Goal: Information Seeking & Learning: Learn about a topic

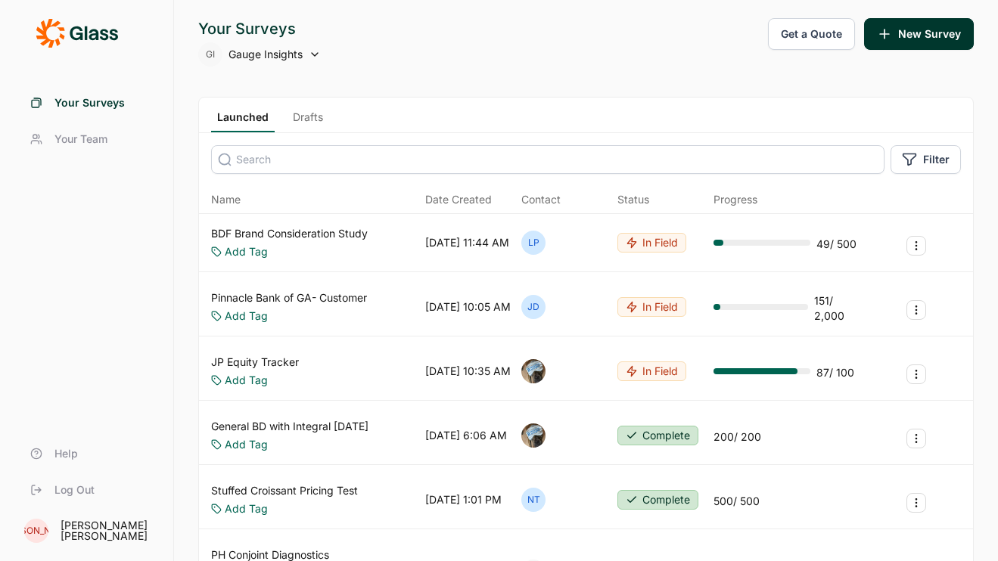
click at [284, 356] on link "JP Equity Tracker" at bounding box center [255, 362] width 88 height 15
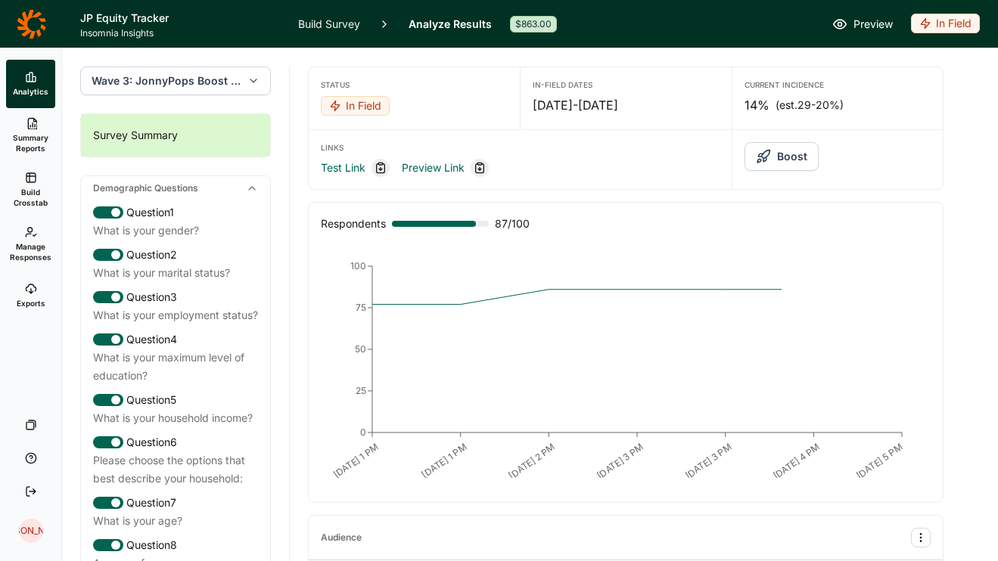
click at [30, 129] on link "Summary Reports" at bounding box center [30, 135] width 49 height 54
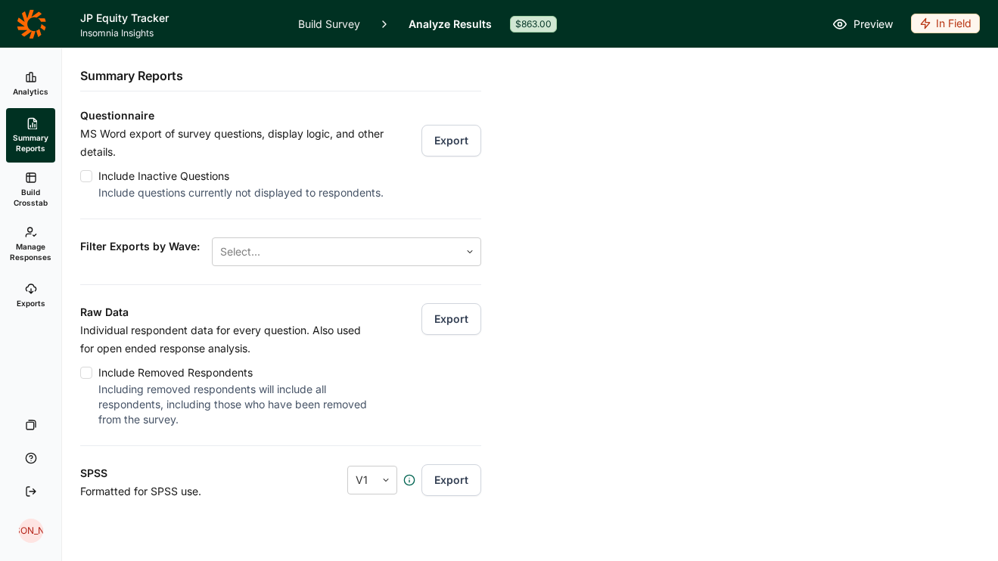
click at [35, 188] on span "Build Crosstab" at bounding box center [30, 197] width 37 height 21
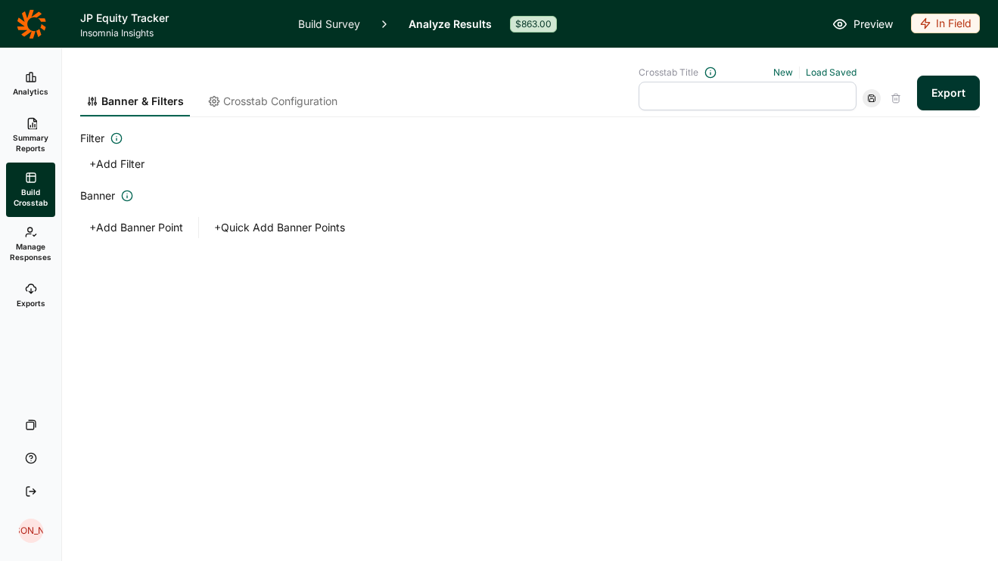
click at [33, 241] on link "Manage Responses" at bounding box center [30, 244] width 49 height 54
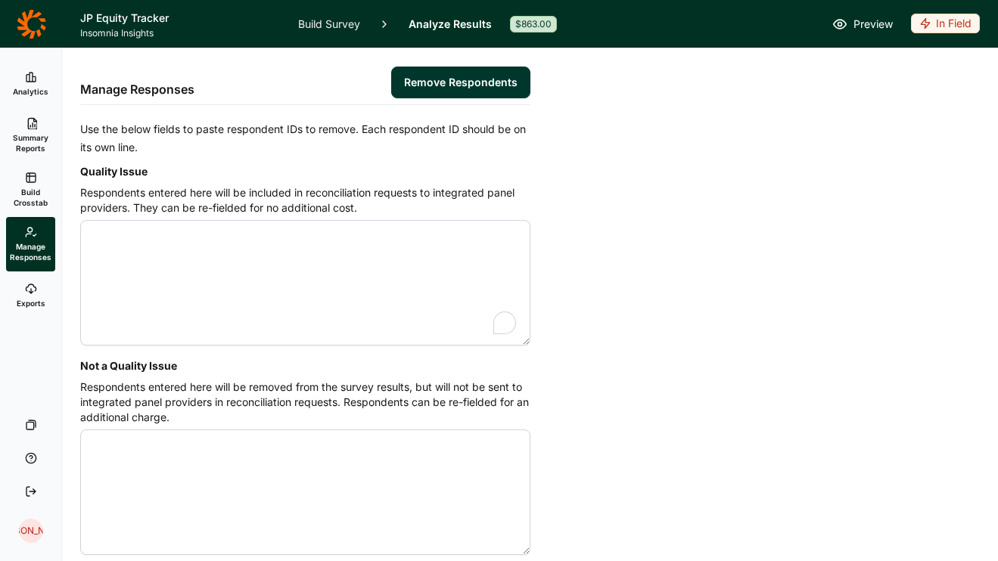
click at [14, 183] on link "Build Crosstab" at bounding box center [30, 190] width 49 height 54
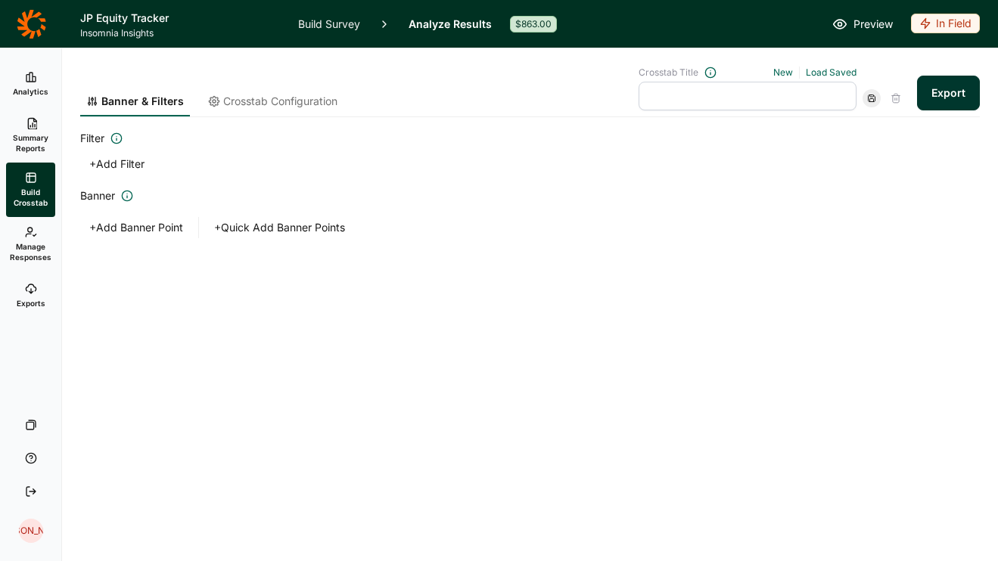
click at [26, 233] on icon at bounding box center [31, 232] width 12 height 12
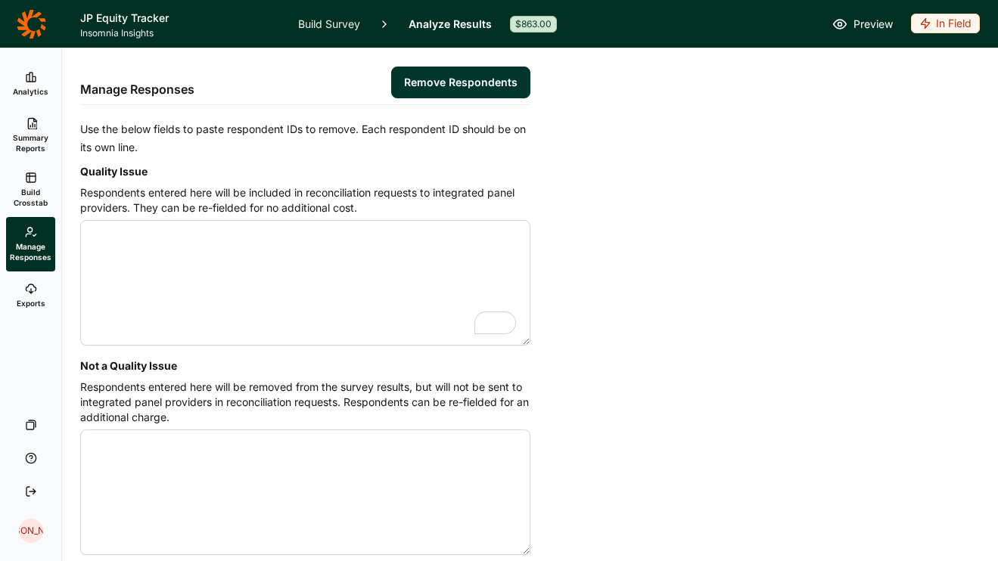
click at [20, 187] on span "Build Crosstab" at bounding box center [30, 197] width 37 height 21
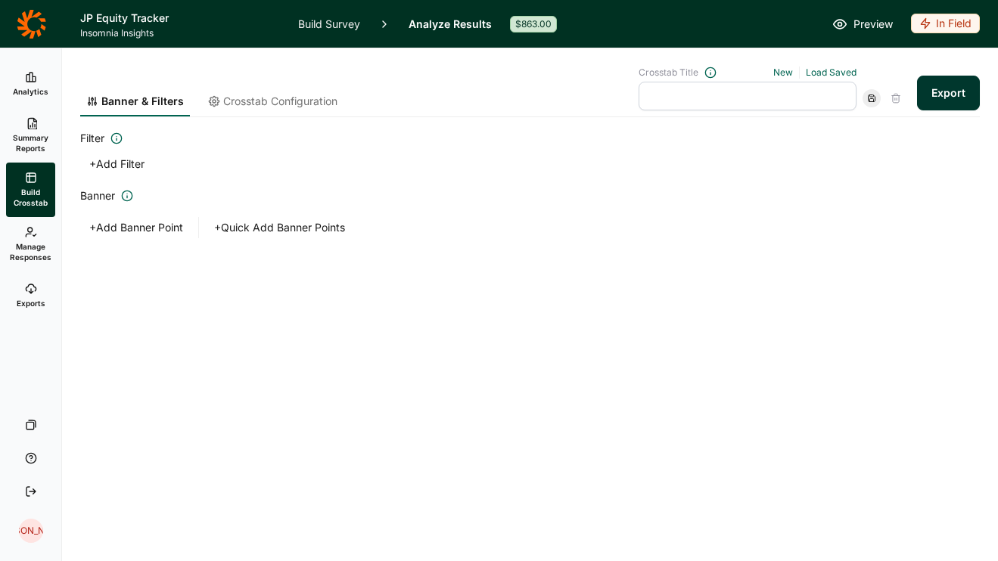
click at [272, 107] on span "Crosstab Configuration" at bounding box center [280, 101] width 114 height 15
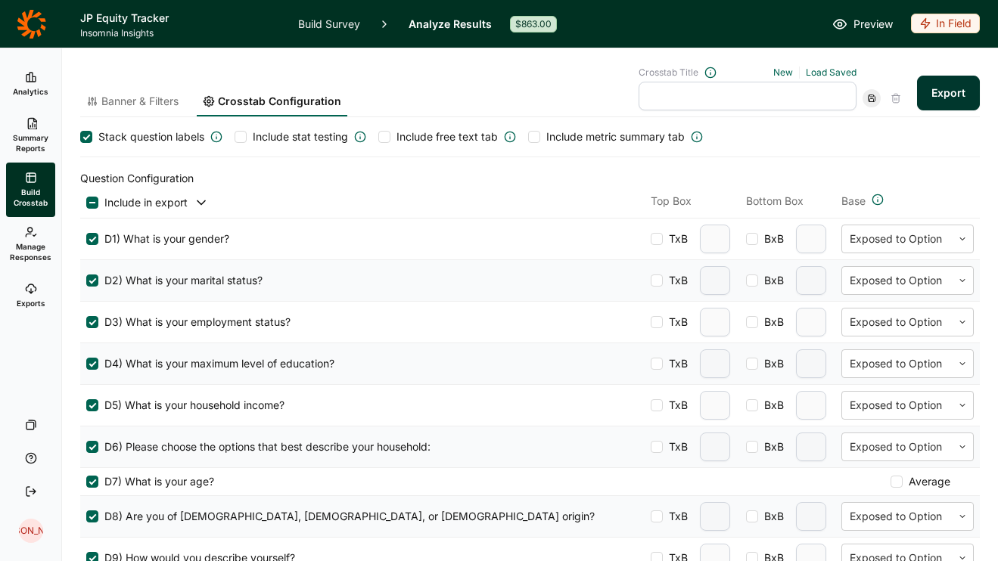
click at [157, 108] on span "Banner & Filters" at bounding box center [139, 101] width 77 height 15
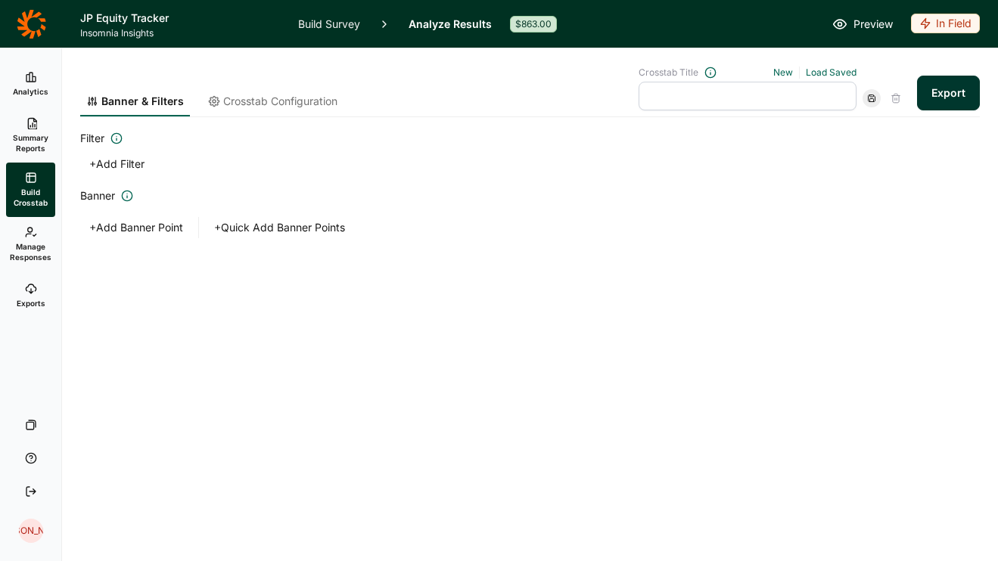
click at [247, 98] on span "Crosstab Configuration" at bounding box center [280, 101] width 114 height 15
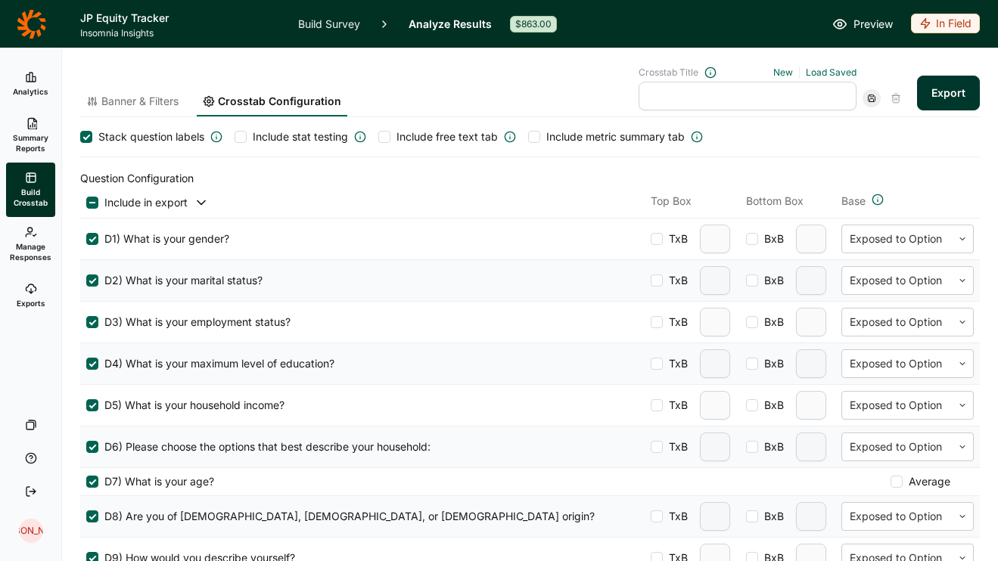
click at [37, 148] on span "Summary Reports" at bounding box center [30, 142] width 37 height 21
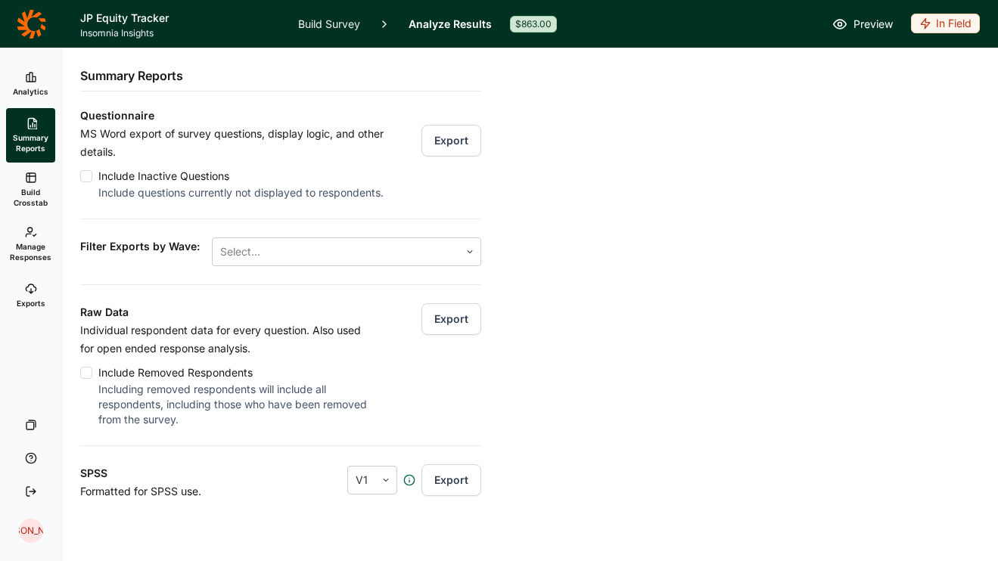
click at [40, 188] on span "Build Crosstab" at bounding box center [30, 197] width 37 height 21
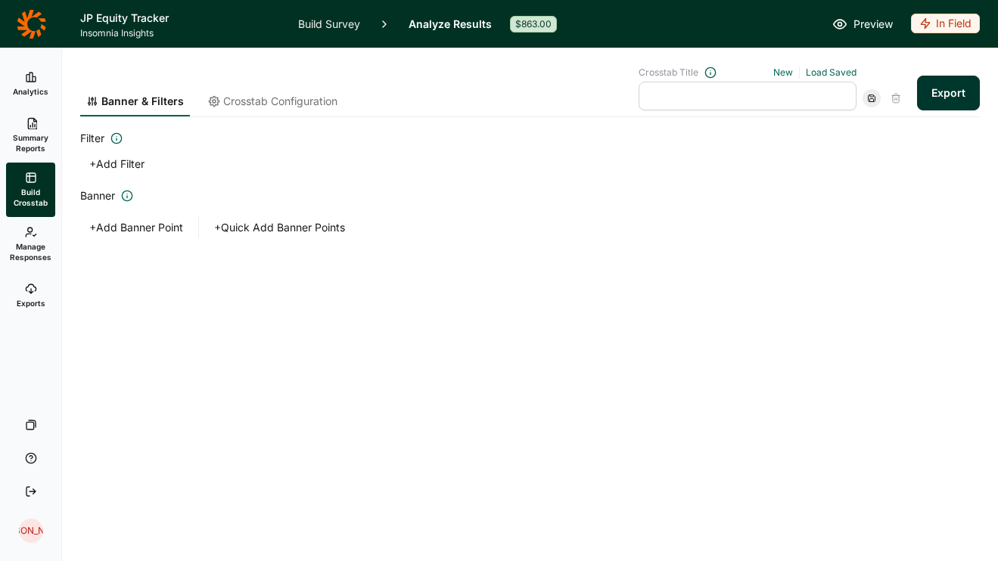
click at [37, 141] on span "Summary Reports" at bounding box center [30, 142] width 37 height 21
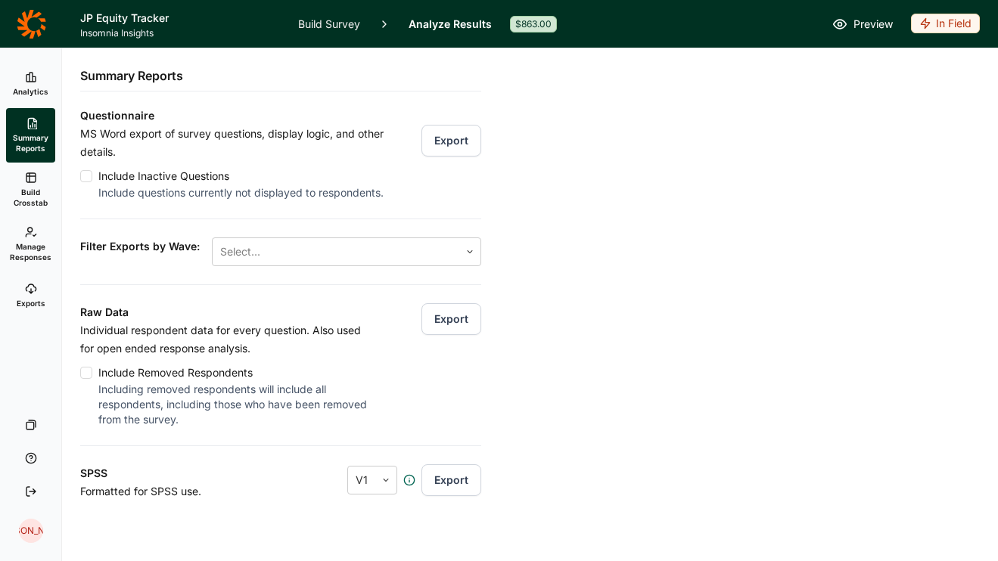
click at [28, 74] on use at bounding box center [30, 77] width 9 height 9
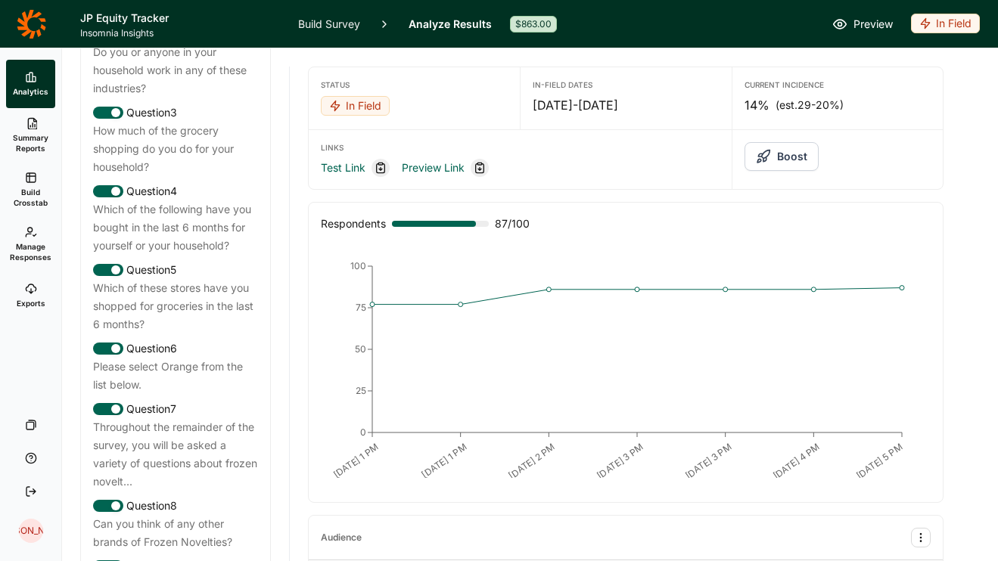
scroll to position [556, 0]
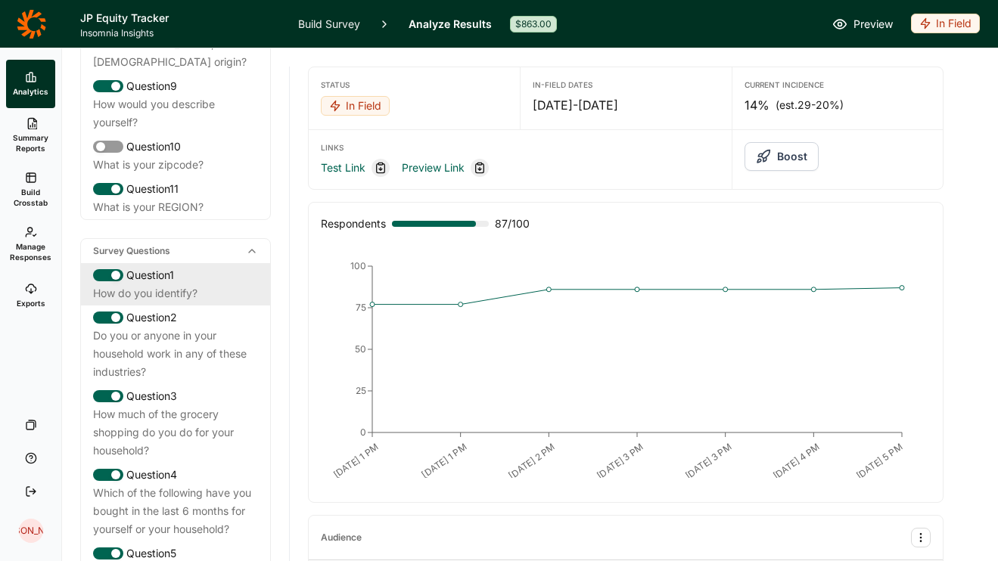
click at [202, 266] on div "Question 1" at bounding box center [175, 275] width 165 height 18
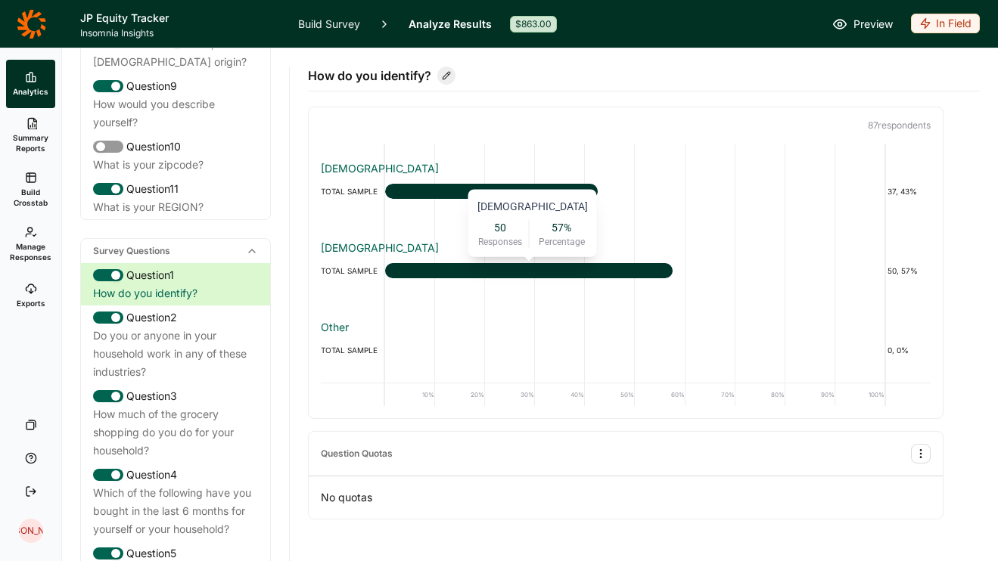
scroll to position [31, 0]
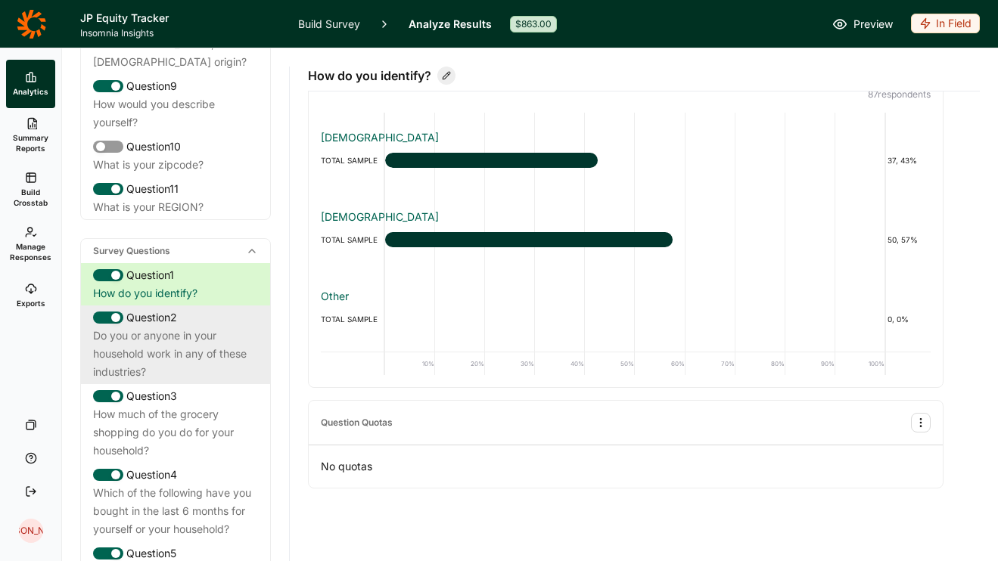
click at [113, 332] on div "Do you or anyone in your household work in any of these industries?" at bounding box center [175, 354] width 165 height 54
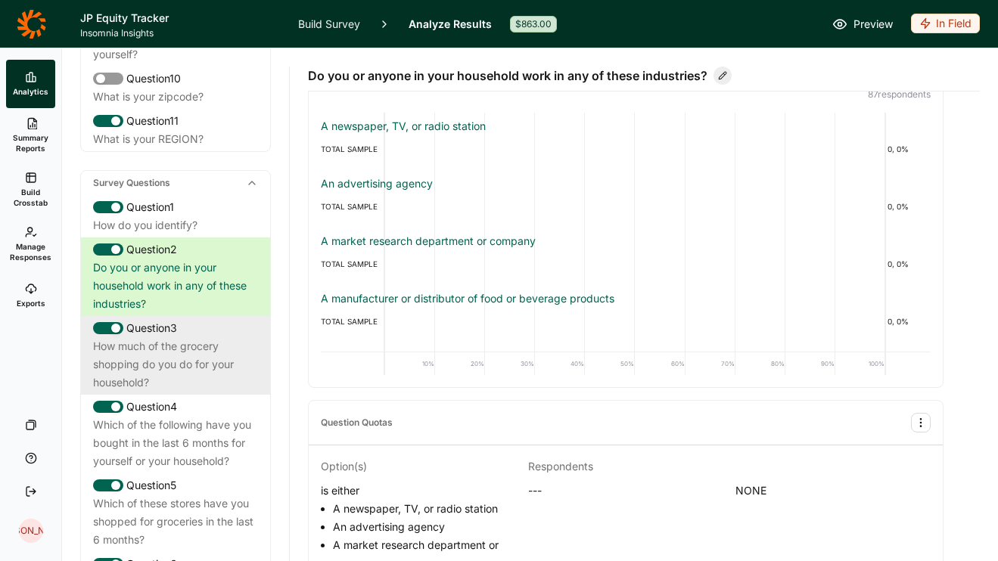
scroll to position [626, 0]
click at [228, 358] on div "How much of the grocery shopping do you do for your household?" at bounding box center [175, 363] width 165 height 54
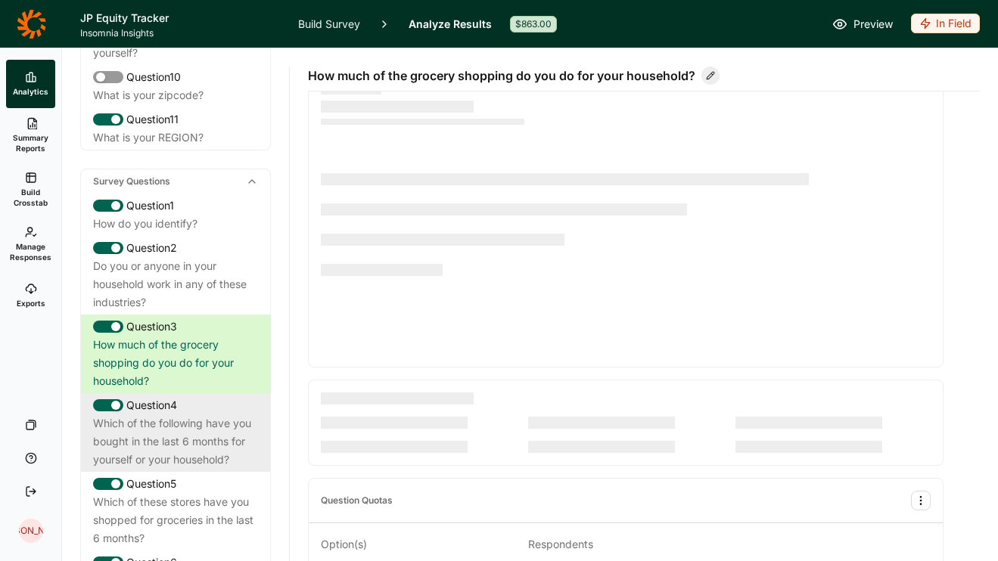
click at [211, 415] on div "Which of the following have you bought in the last 6 months for yourself or you…" at bounding box center [175, 442] width 165 height 54
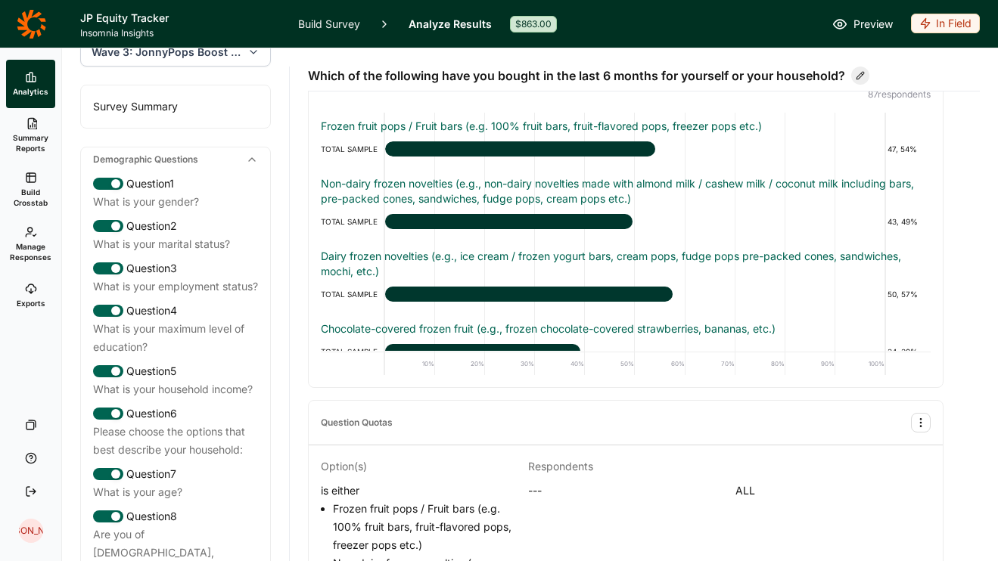
scroll to position [0, 0]
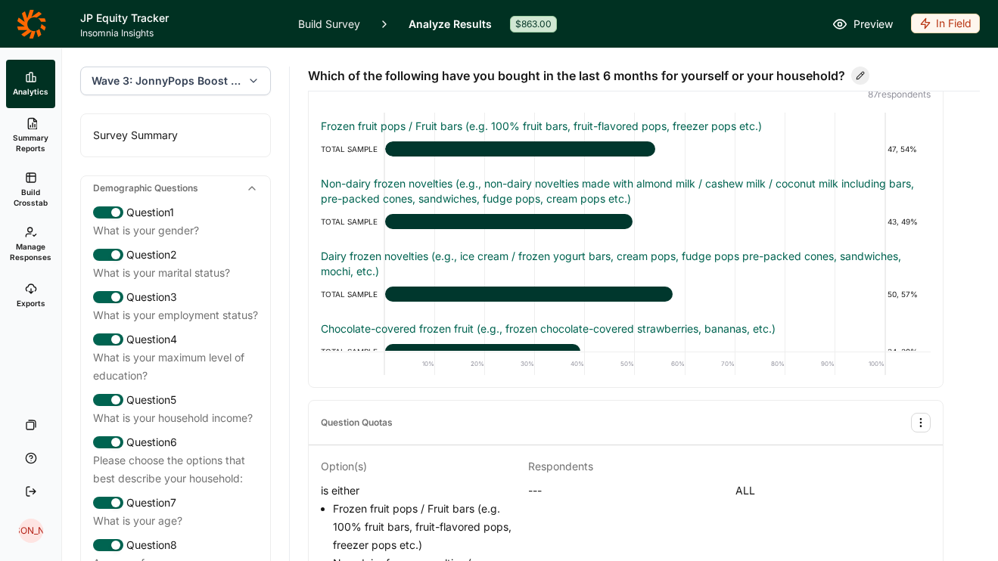
click at [32, 128] on icon at bounding box center [31, 123] width 12 height 12
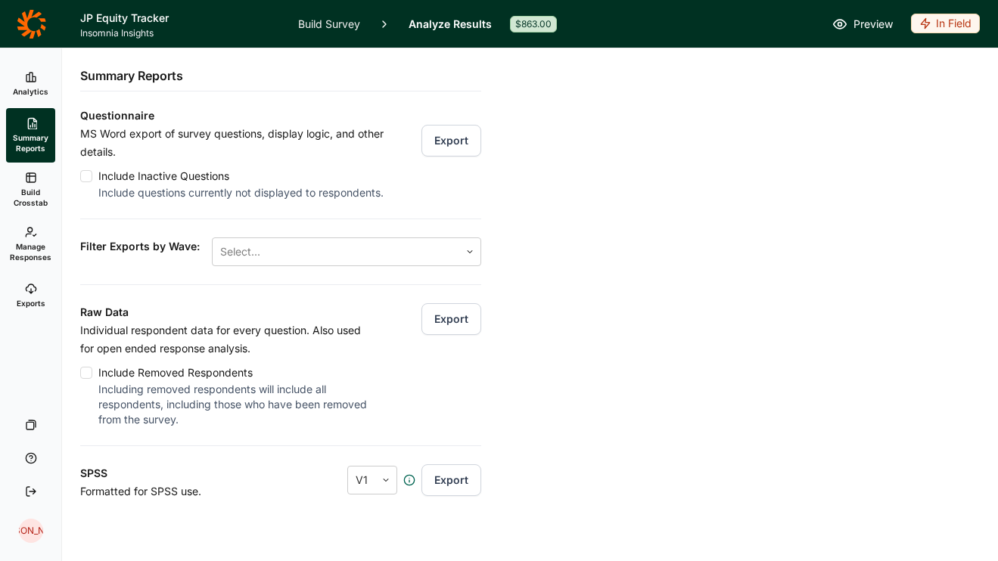
click at [42, 87] on span "Analytics" at bounding box center [31, 91] width 36 height 11
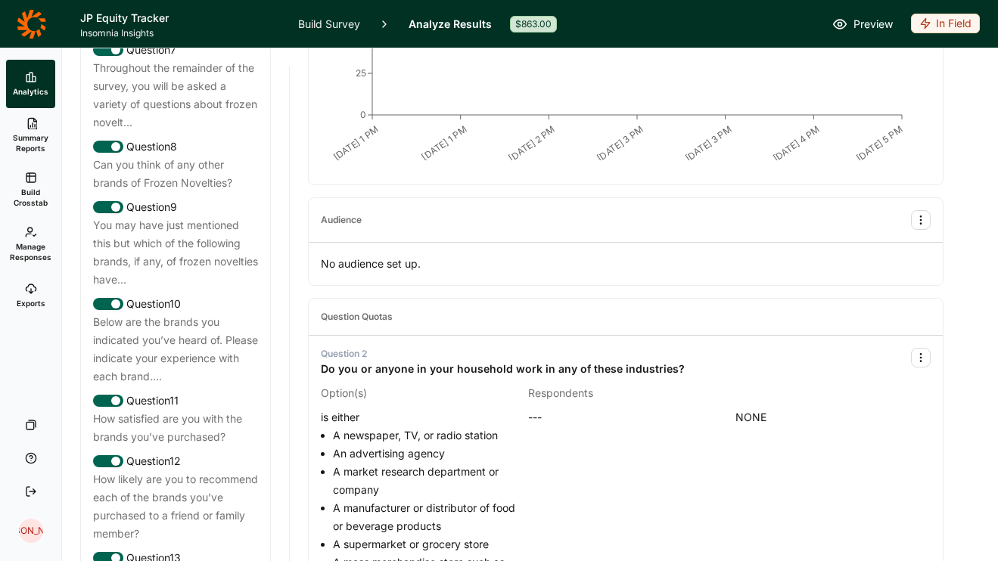
scroll to position [1211, 0]
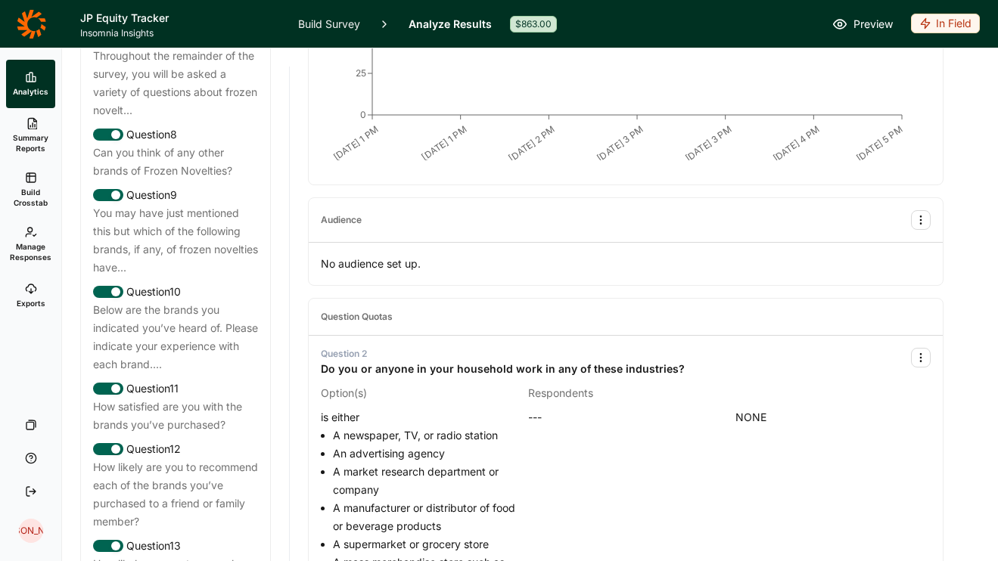
click at [19, 135] on span "Summary Reports" at bounding box center [30, 142] width 37 height 21
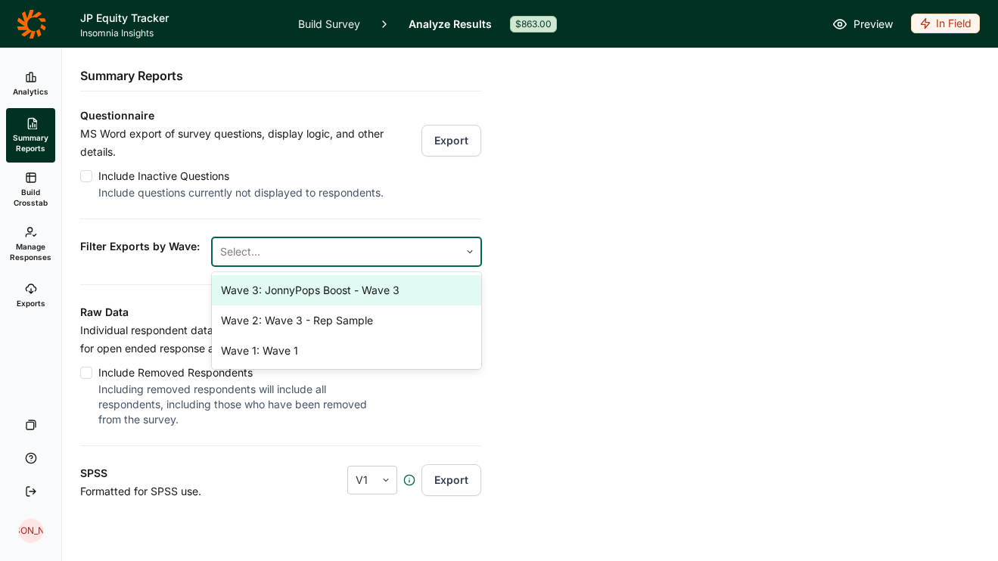
click at [277, 251] on div at bounding box center [336, 251] width 232 height 21
click at [561, 253] on div "Analytics Summary Reports Build Crosstab Manage Responses Exports Your Surveys …" at bounding box center [499, 304] width 998 height 513
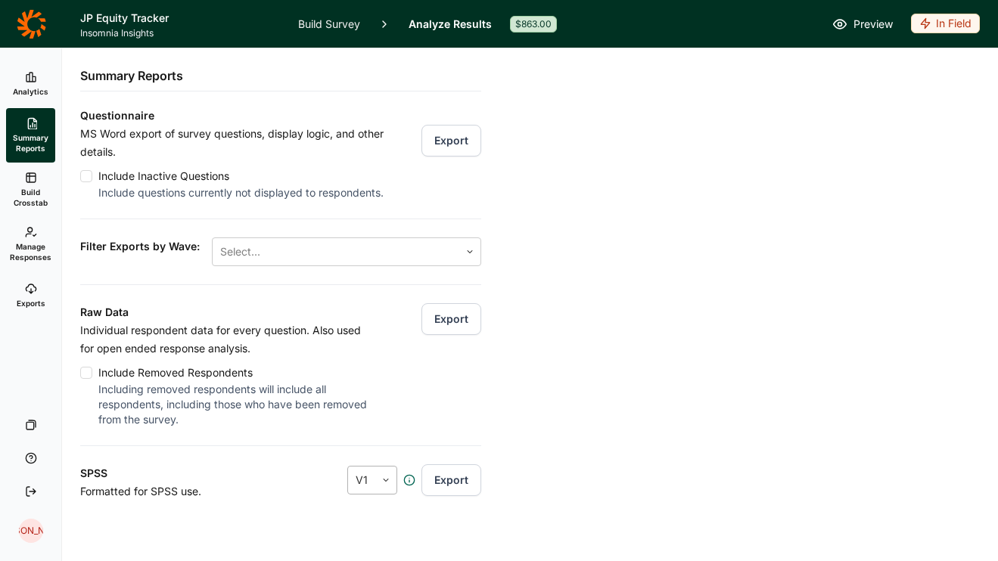
click at [373, 480] on div "V1" at bounding box center [361, 480] width 27 height 27
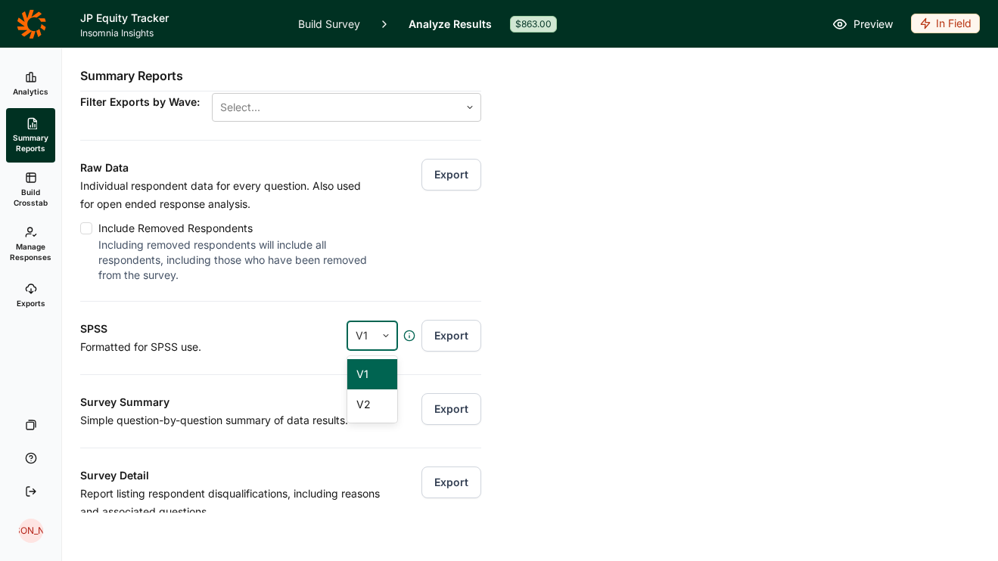
scroll to position [225, 0]
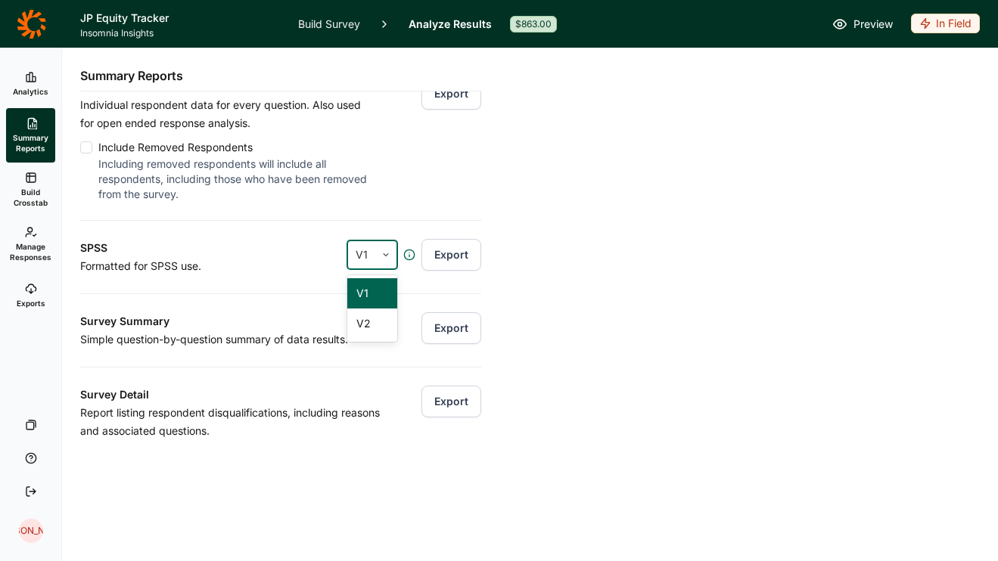
click at [299, 274] on div "SPSS Formatted for SPSS use. V1, 1 of 2. 2 results available. Use Up and Down t…" at bounding box center [280, 247] width 401 height 55
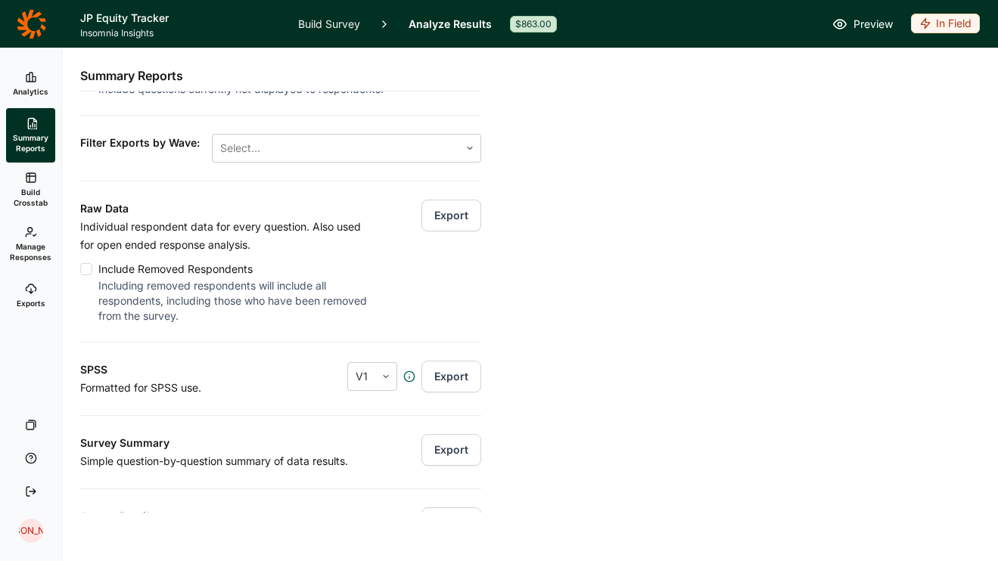
scroll to position [0, 0]
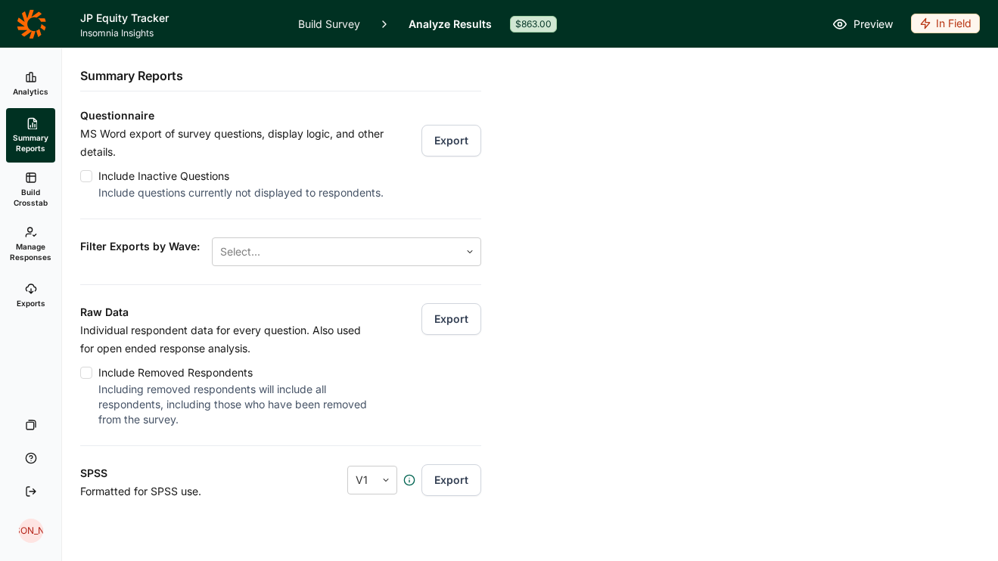
click at [25, 197] on span "Build Crosstab" at bounding box center [30, 197] width 37 height 21
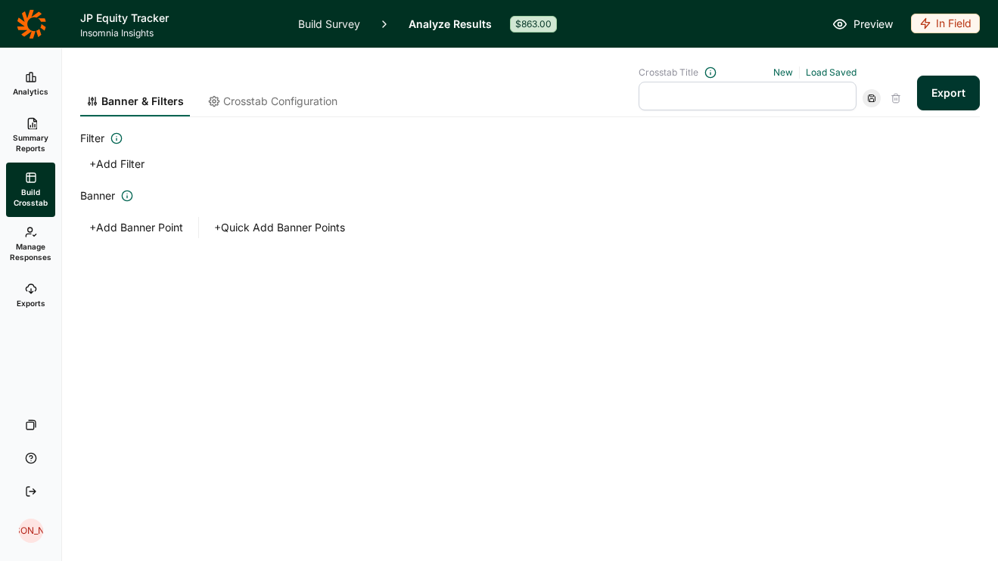
click at [44, 150] on span "Summary Reports" at bounding box center [30, 142] width 37 height 21
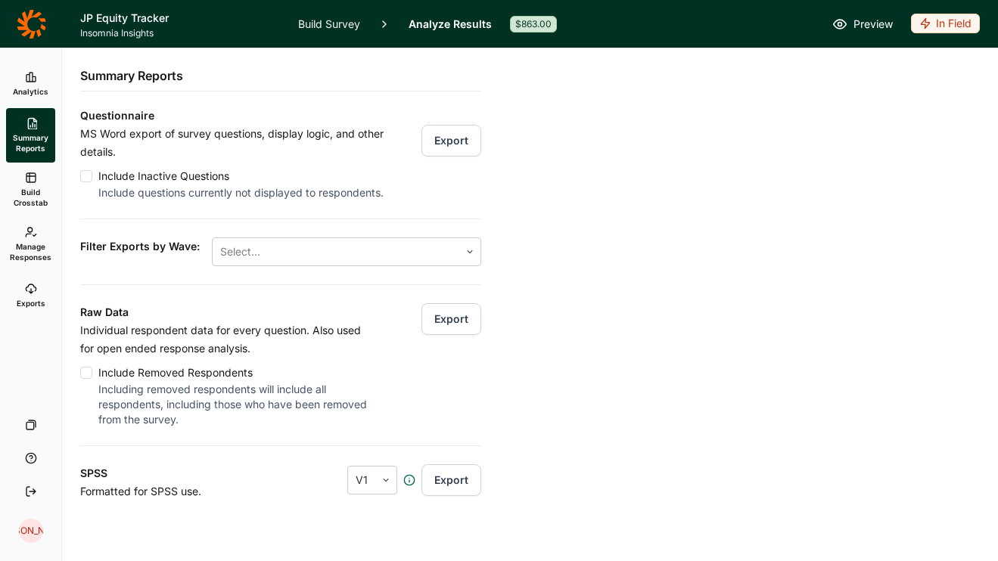
click at [39, 30] on icon at bounding box center [32, 24] width 30 height 30
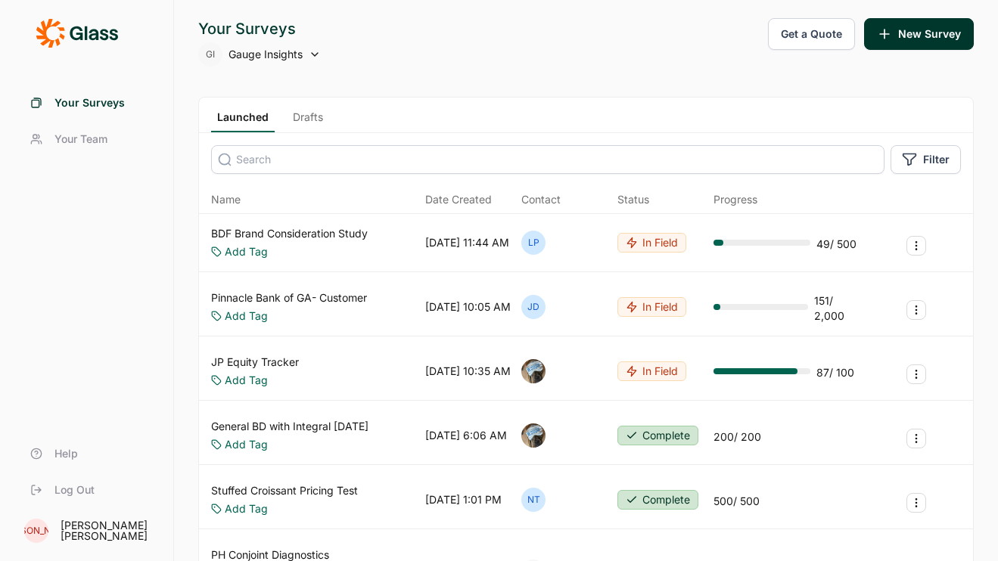
click at [289, 365] on link "JP Equity Tracker" at bounding box center [255, 362] width 88 height 15
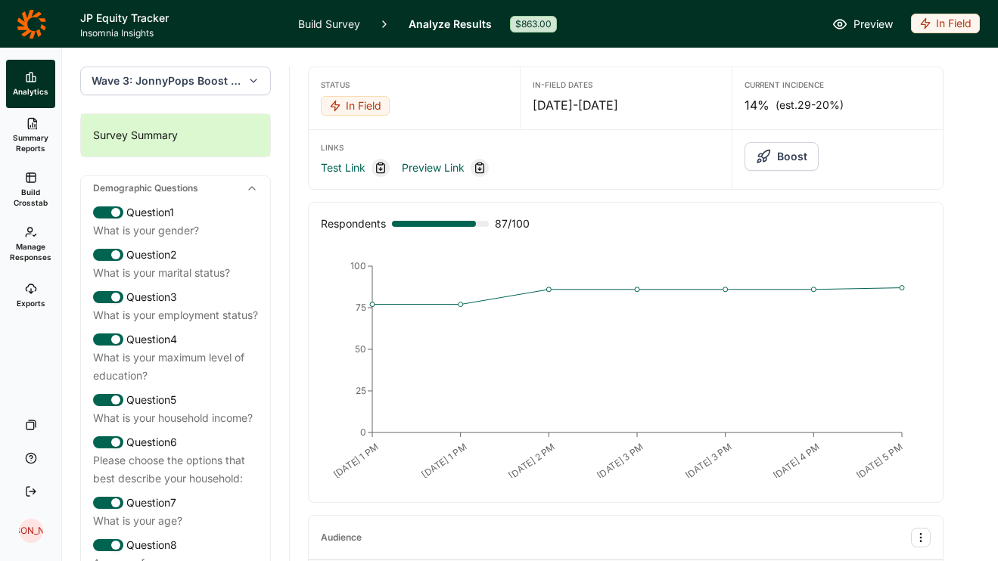
click at [761, 165] on button "Boost" at bounding box center [782, 156] width 74 height 29
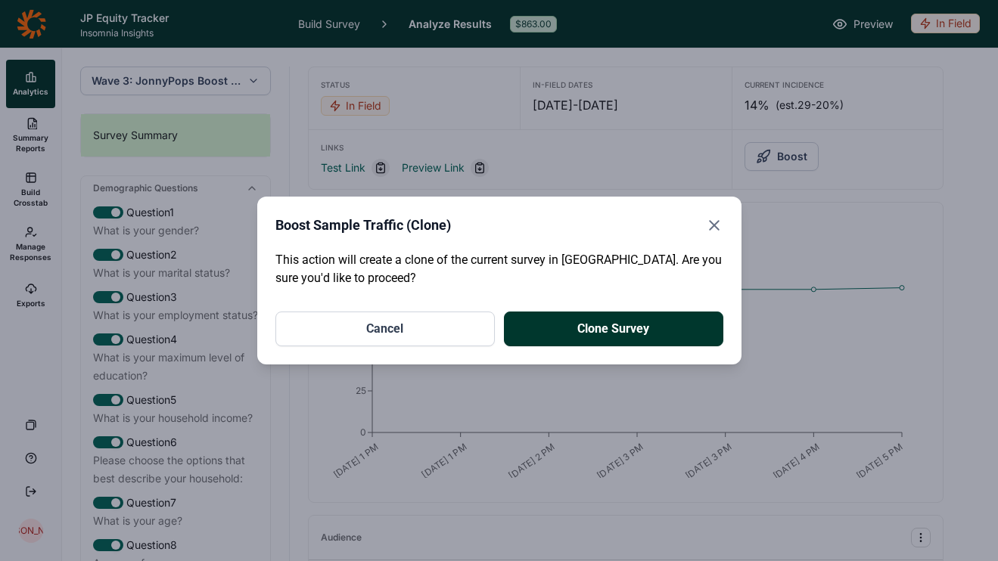
click at [667, 324] on button "Clone Survey" at bounding box center [613, 329] width 219 height 35
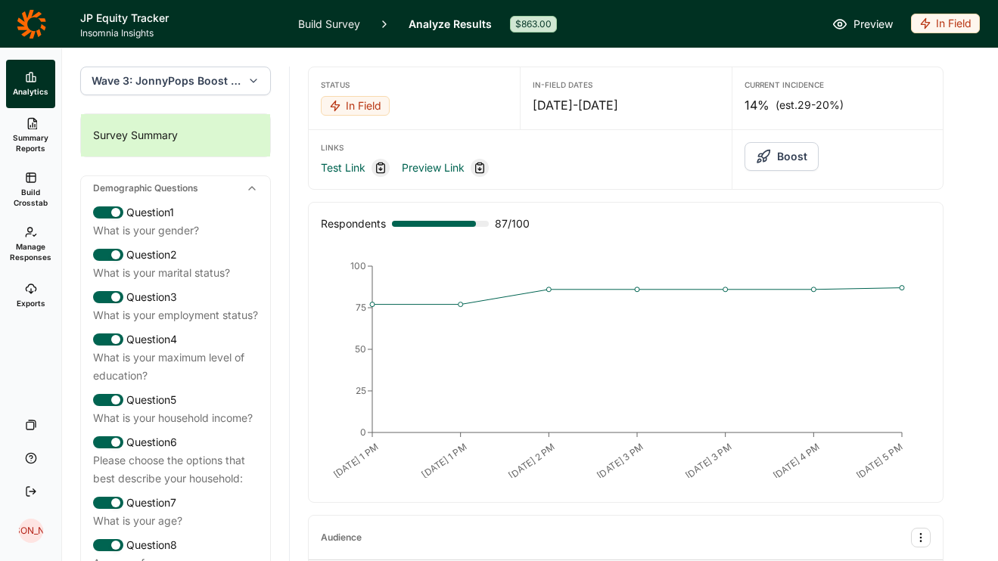
click at [181, 89] on button "Wave 3: JonnyPops Boost - Wave 3" at bounding box center [175, 81] width 191 height 29
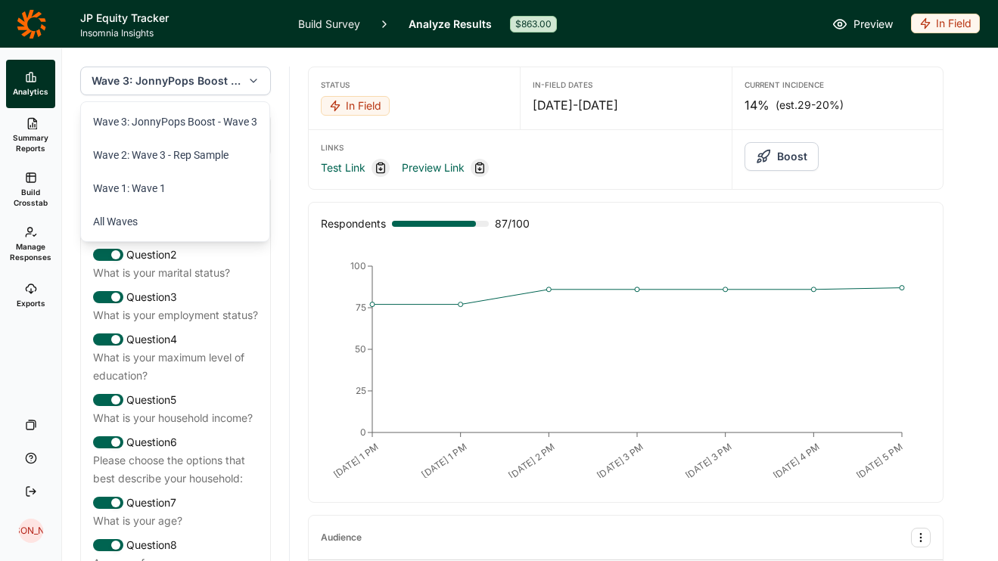
click at [58, 21] on link at bounding box center [31, 24] width 62 height 42
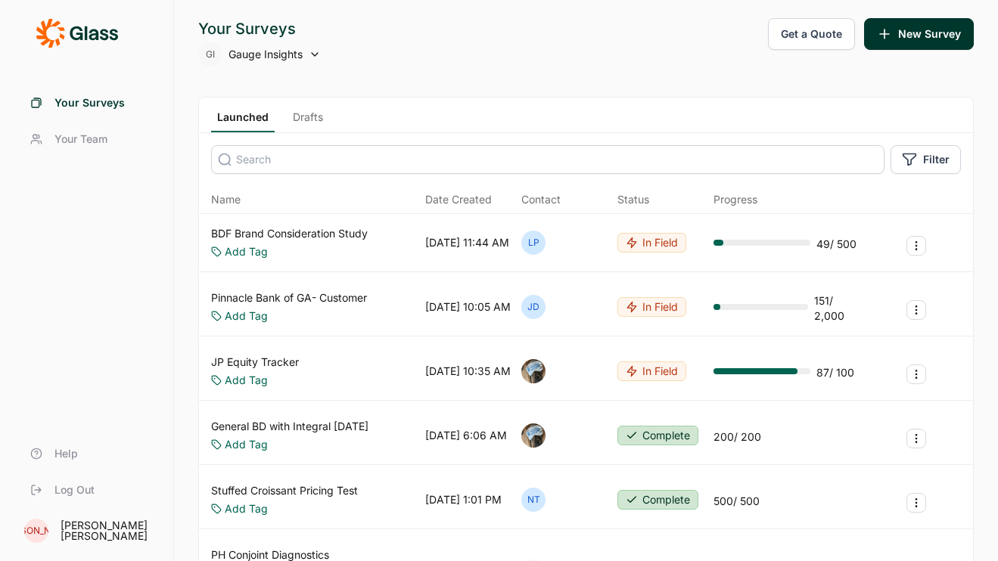
click at [59, 32] on icon at bounding box center [77, 33] width 82 height 30
click at [79, 119] on link "Your Surveys" at bounding box center [86, 103] width 137 height 36
click at [80, 141] on span "Your Team" at bounding box center [80, 139] width 53 height 15
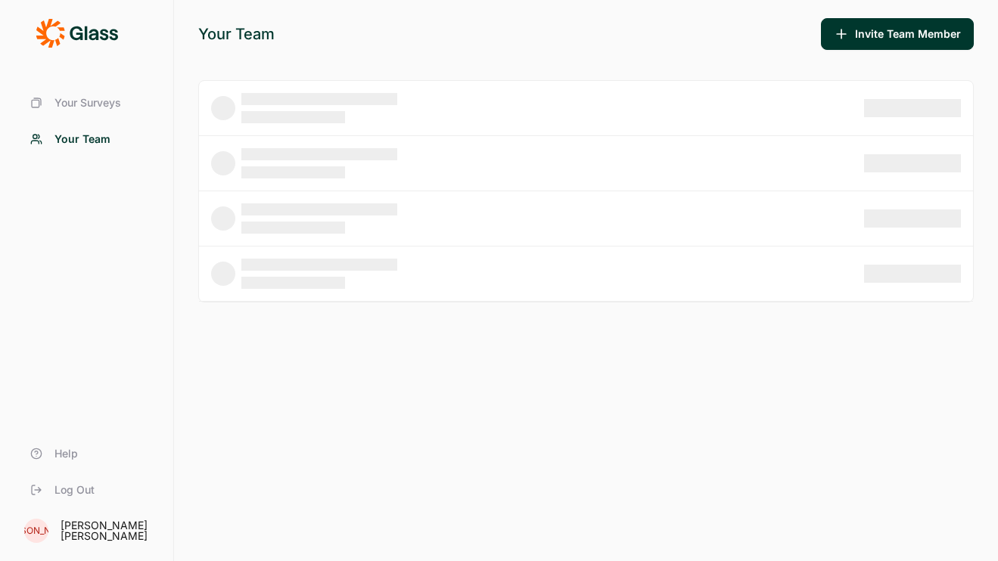
click at [95, 102] on span "Your Surveys" at bounding box center [87, 102] width 67 height 15
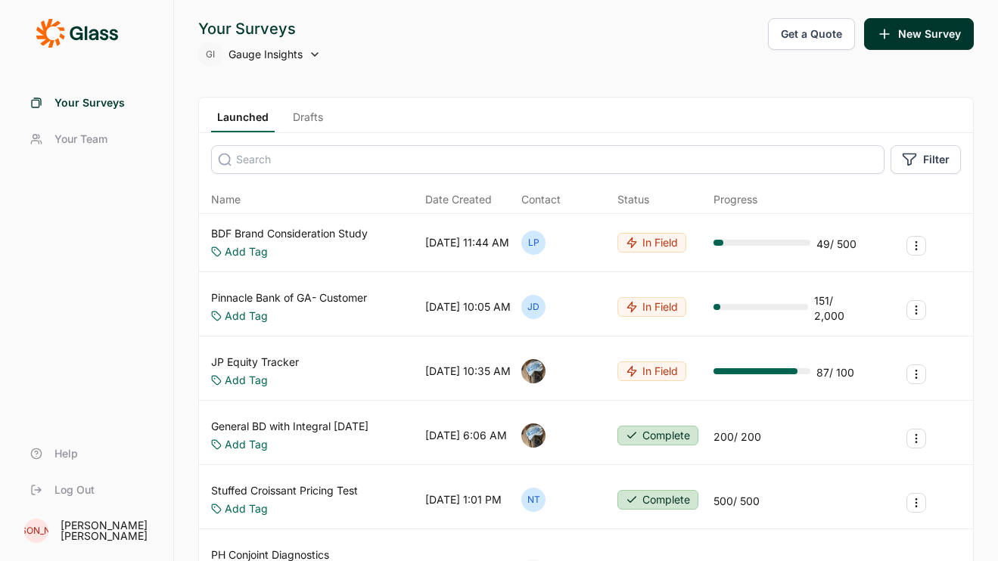
click at [112, 148] on link "Your Team" at bounding box center [86, 139] width 137 height 36
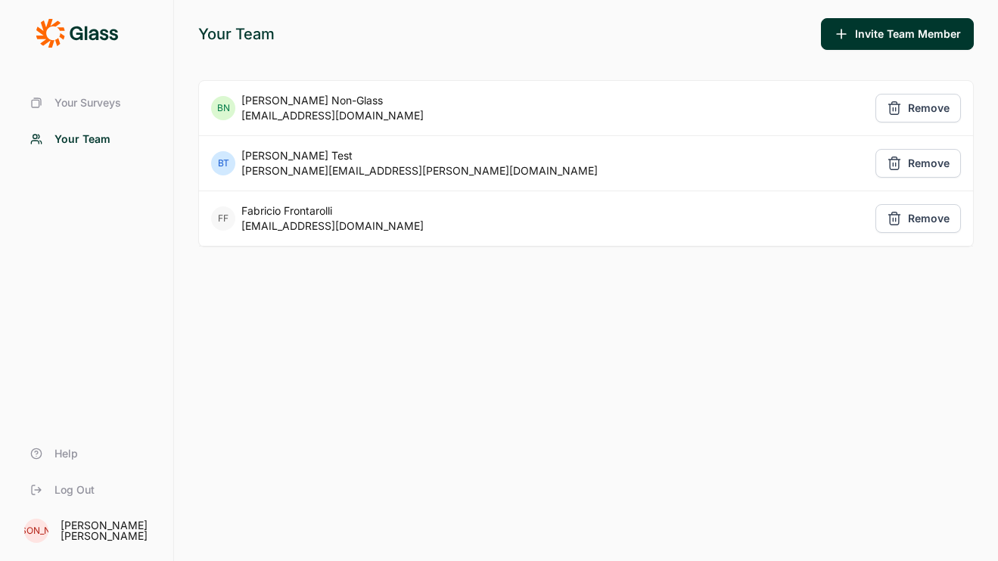
click at [102, 109] on span "Your Surveys" at bounding box center [87, 102] width 67 height 15
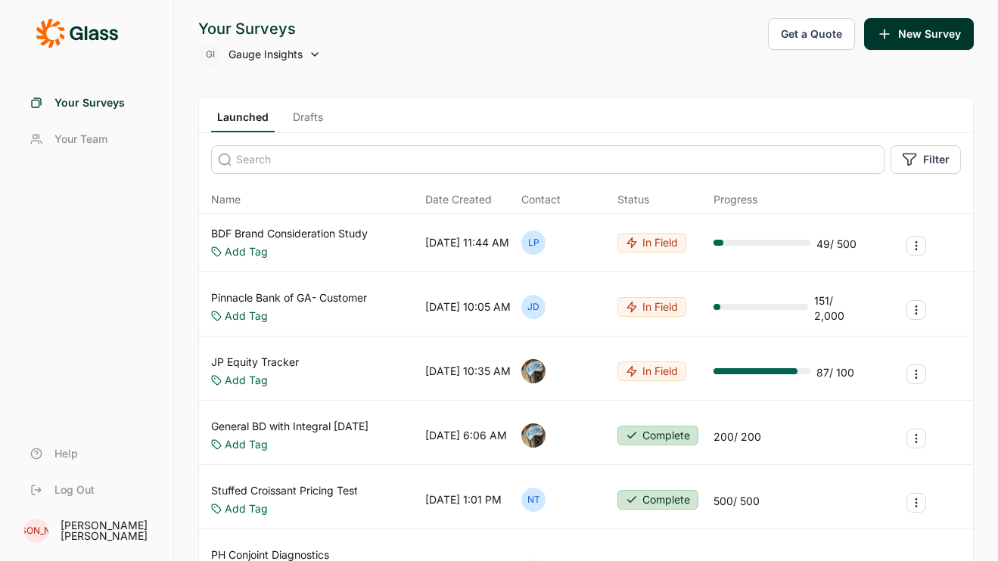
click at [90, 140] on span "Your Team" at bounding box center [80, 139] width 53 height 15
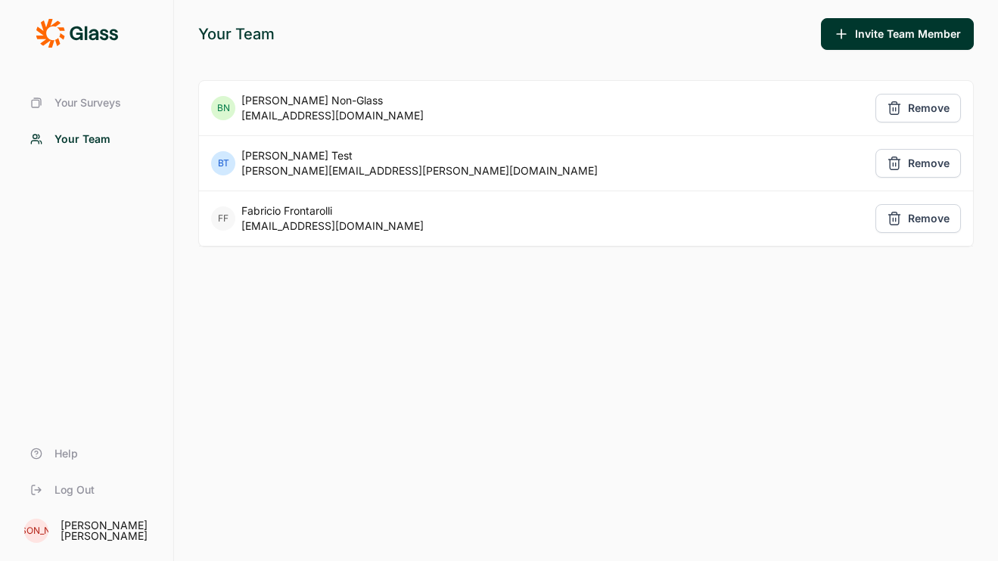
click at [92, 101] on span "Your Surveys" at bounding box center [87, 102] width 67 height 15
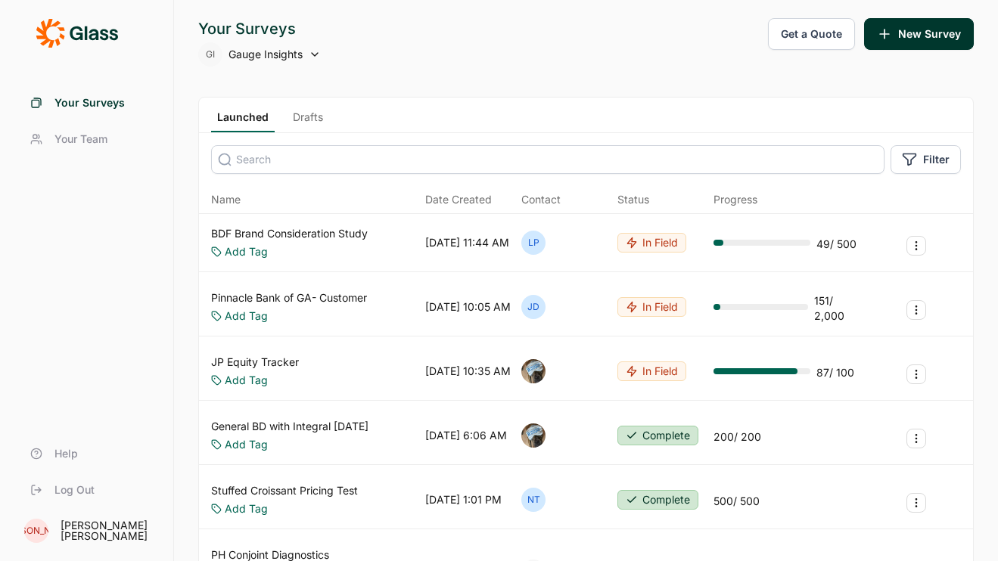
click at [340, 228] on link "BDF Brand Consideration Study" at bounding box center [289, 233] width 157 height 15
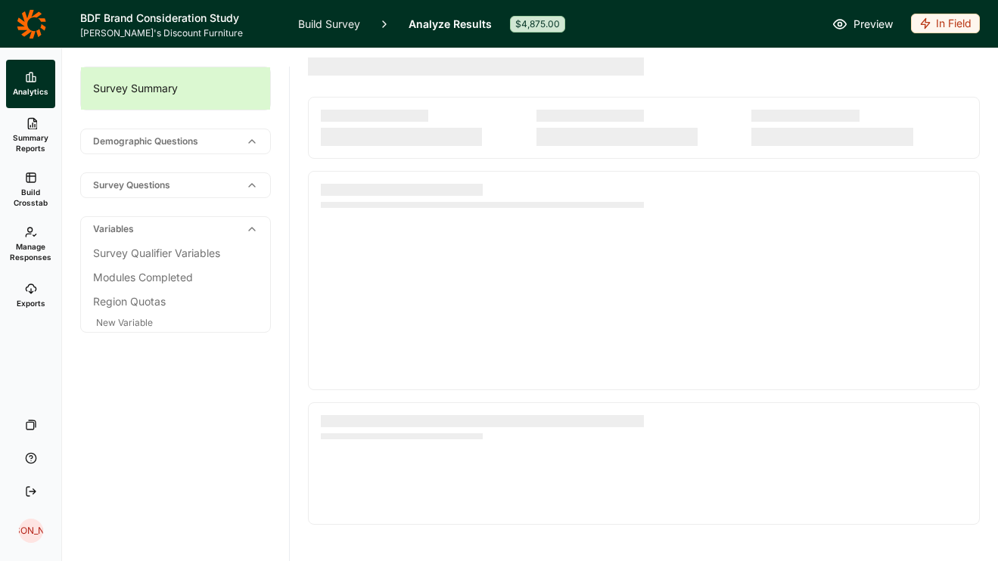
click at [180, 145] on div "Demographic Questions" at bounding box center [175, 141] width 189 height 24
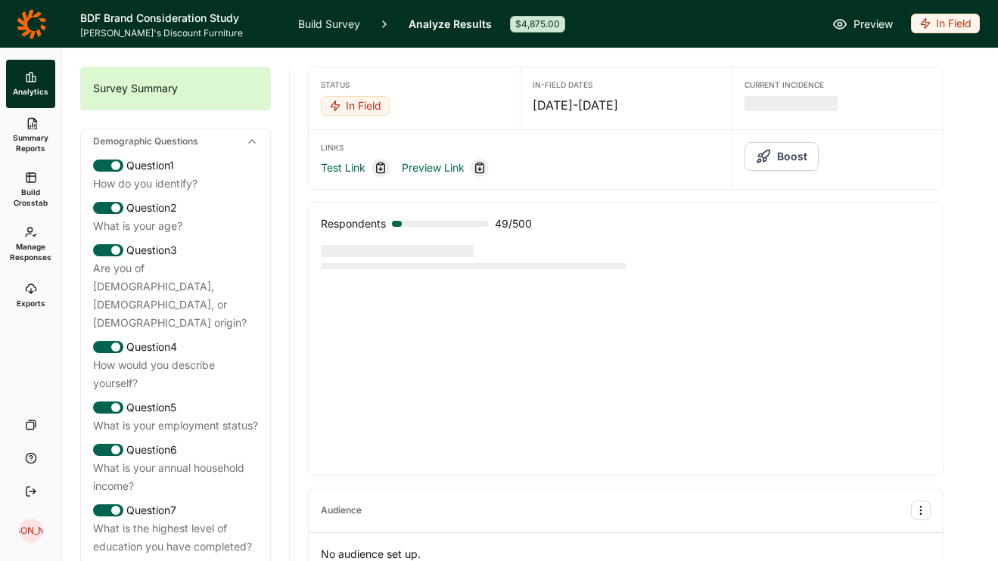
click at [22, 197] on span "Build Crosstab" at bounding box center [30, 197] width 37 height 21
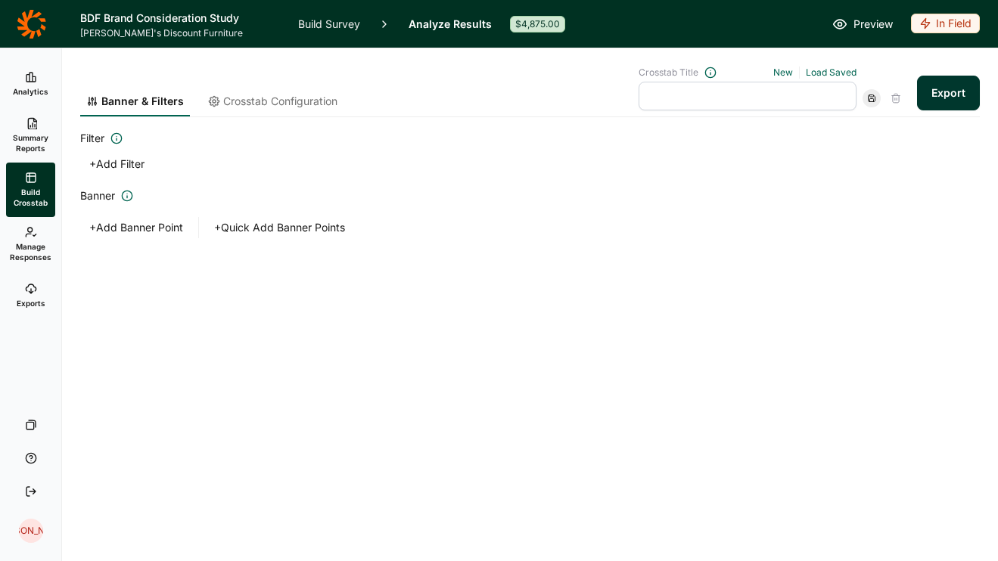
click at [36, 151] on span "Summary Reports" at bounding box center [30, 142] width 37 height 21
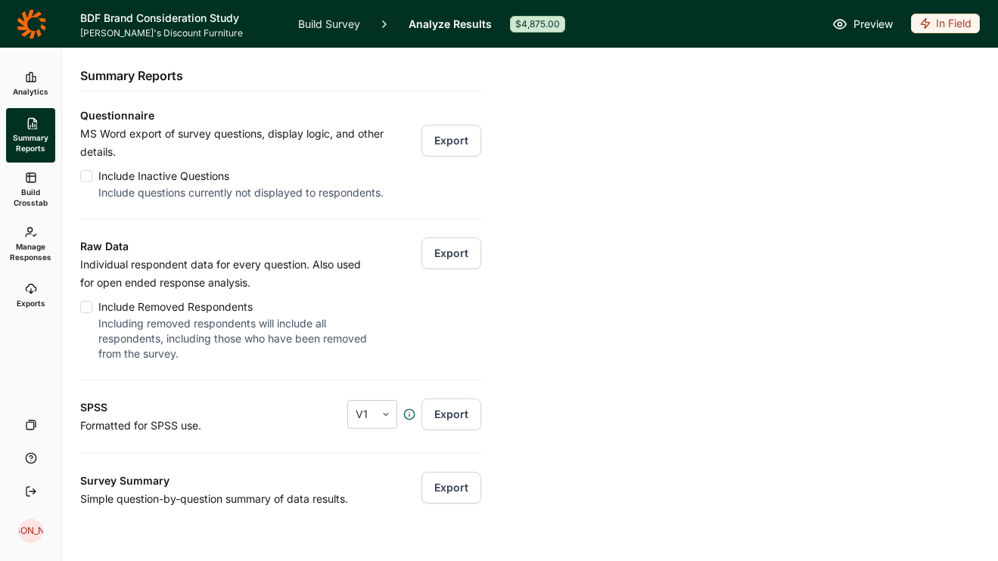
click at [6, 85] on link "Analytics" at bounding box center [30, 84] width 49 height 48
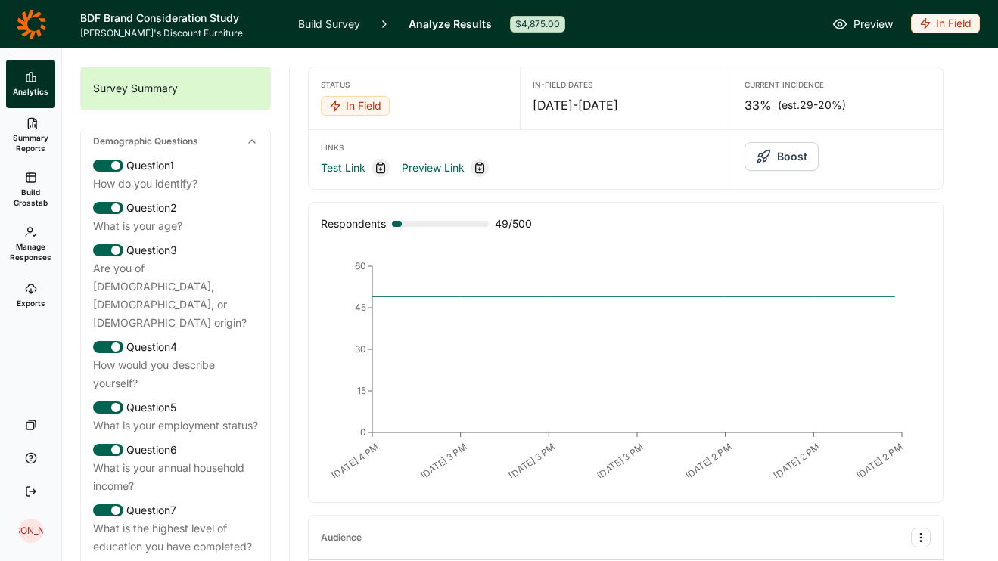
click at [254, 142] on use at bounding box center [252, 141] width 6 height 3
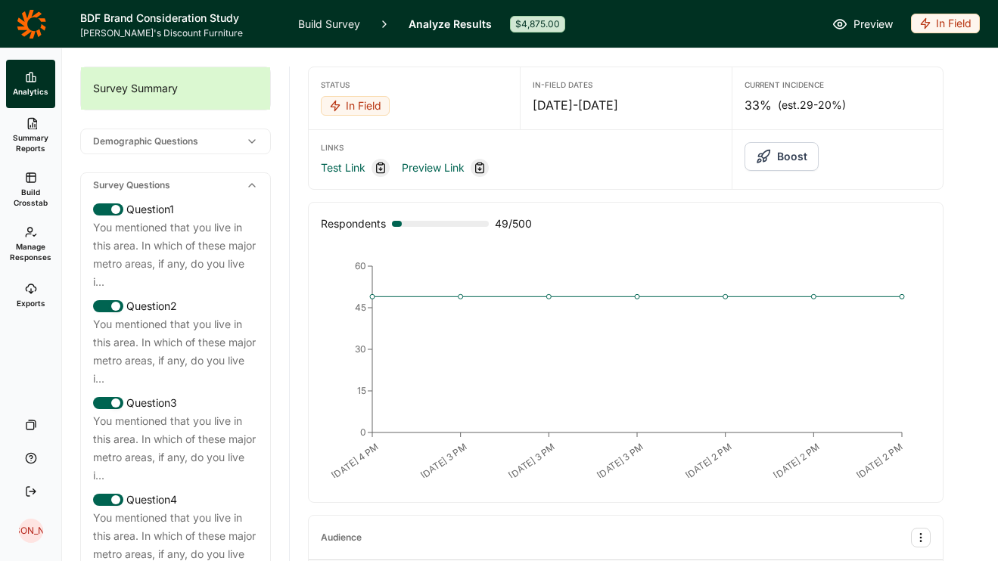
click at [254, 142] on icon at bounding box center [252, 141] width 12 height 12
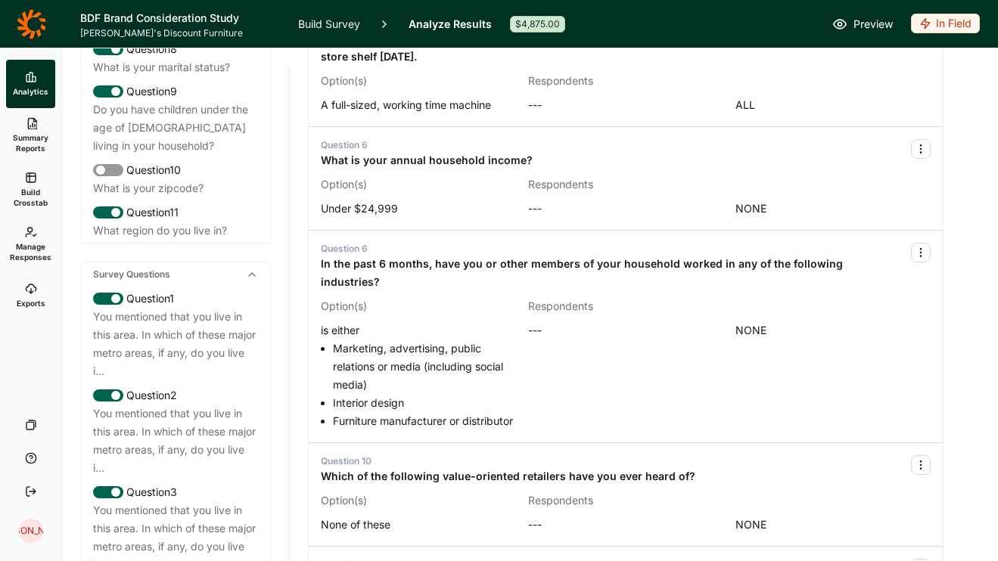
scroll to position [616, 0]
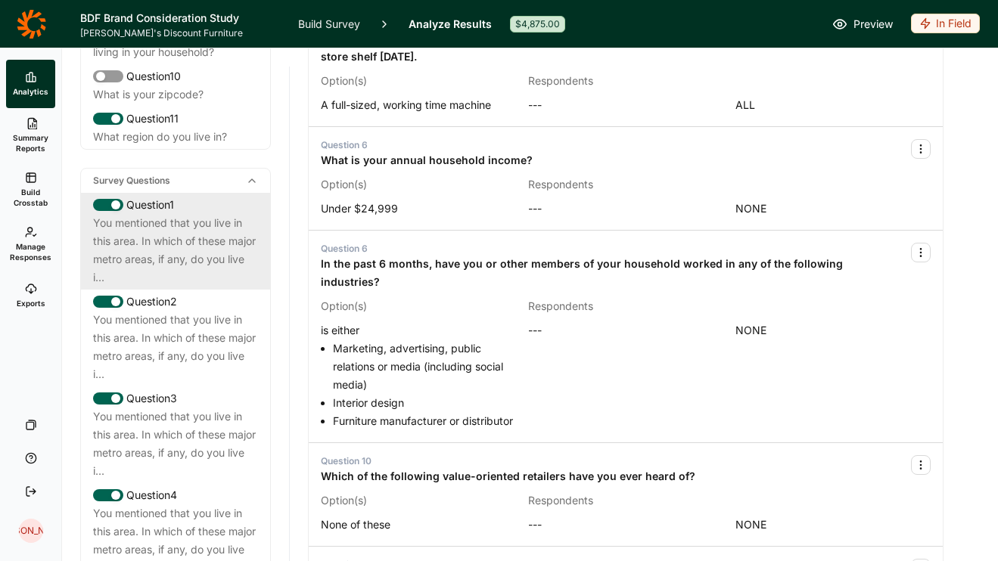
click at [253, 214] on div "You mentioned that you live in this area. In which of these major metro areas, …" at bounding box center [175, 250] width 165 height 73
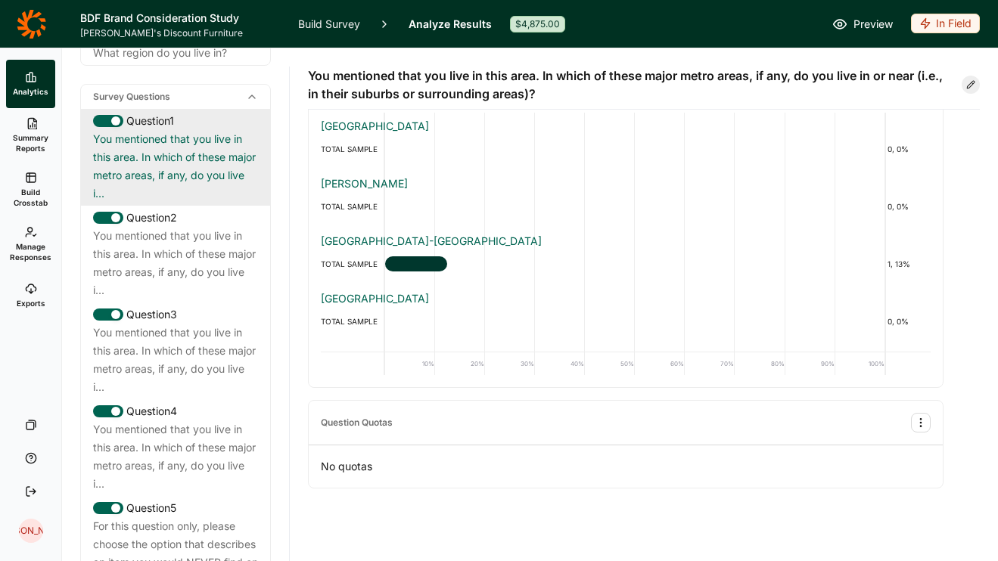
scroll to position [731, 0]
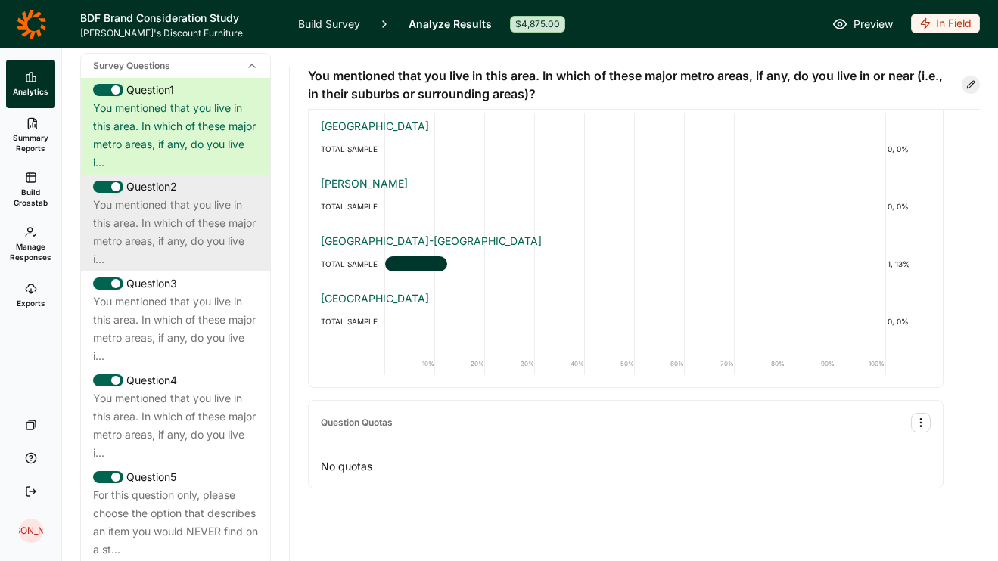
click at [203, 220] on div "You mentioned that you live in this area. In which of these major metro areas, …" at bounding box center [175, 232] width 165 height 73
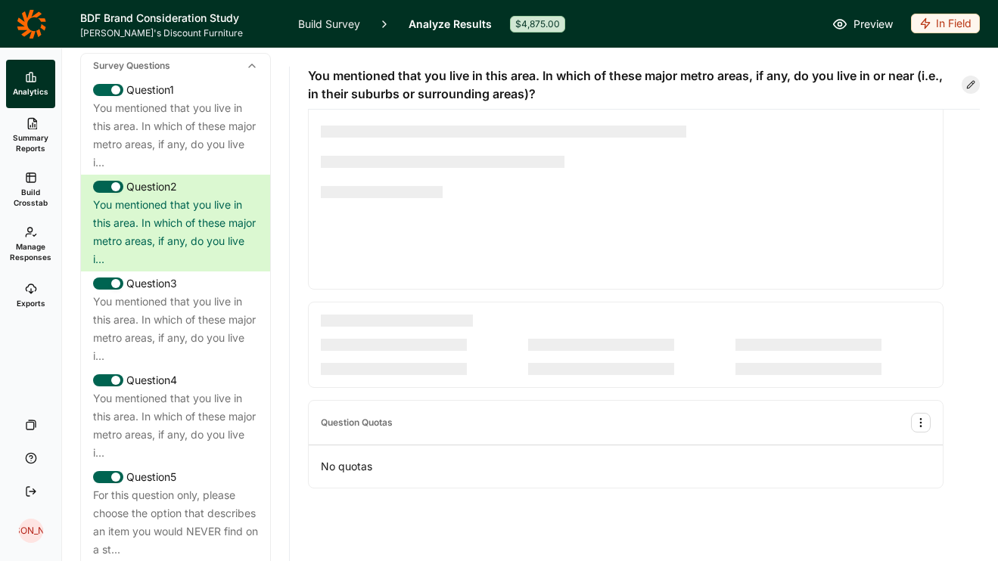
scroll to position [49, 0]
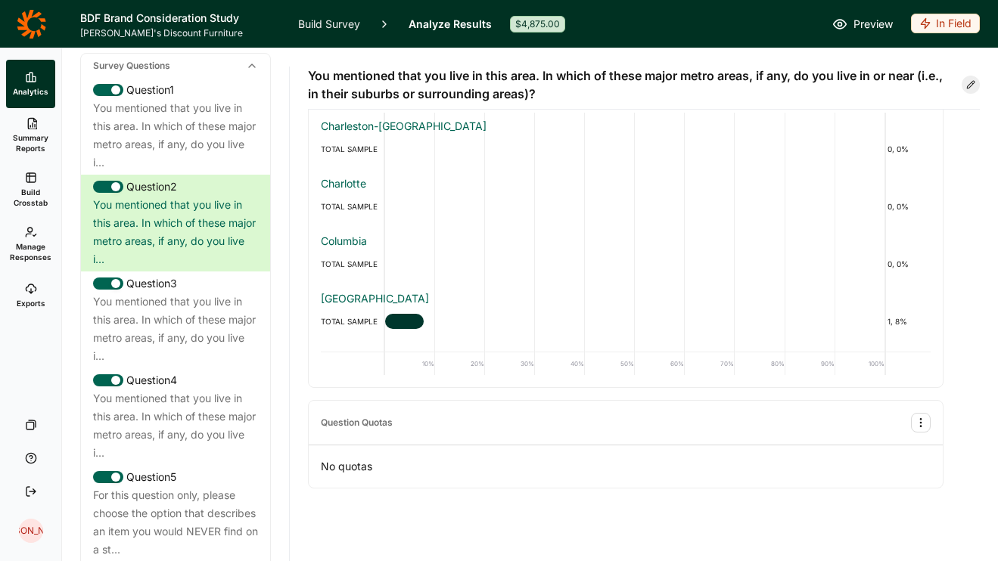
click at [24, 135] on span "Summary Reports" at bounding box center [30, 142] width 37 height 21
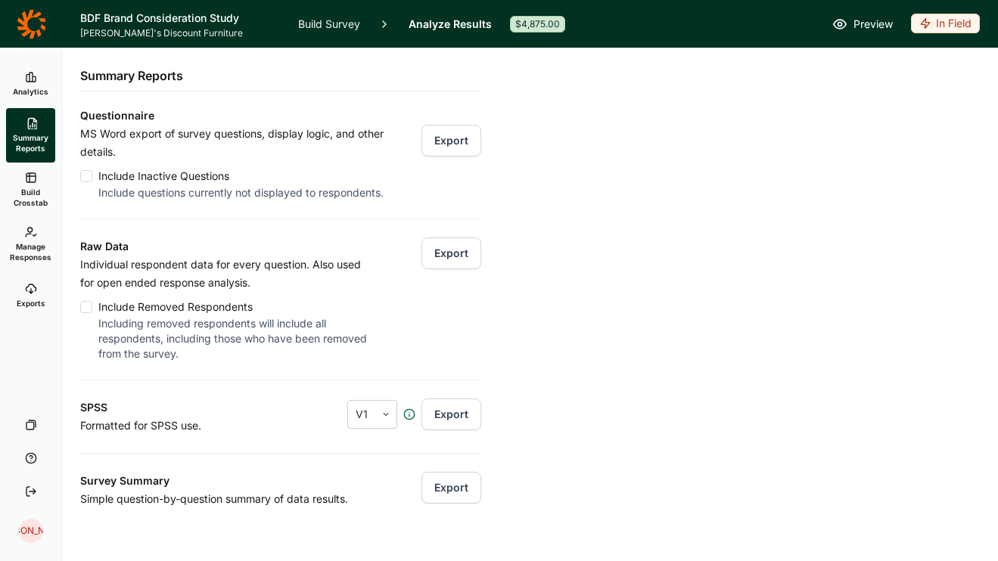
click at [31, 191] on span "Build Crosstab" at bounding box center [30, 197] width 37 height 21
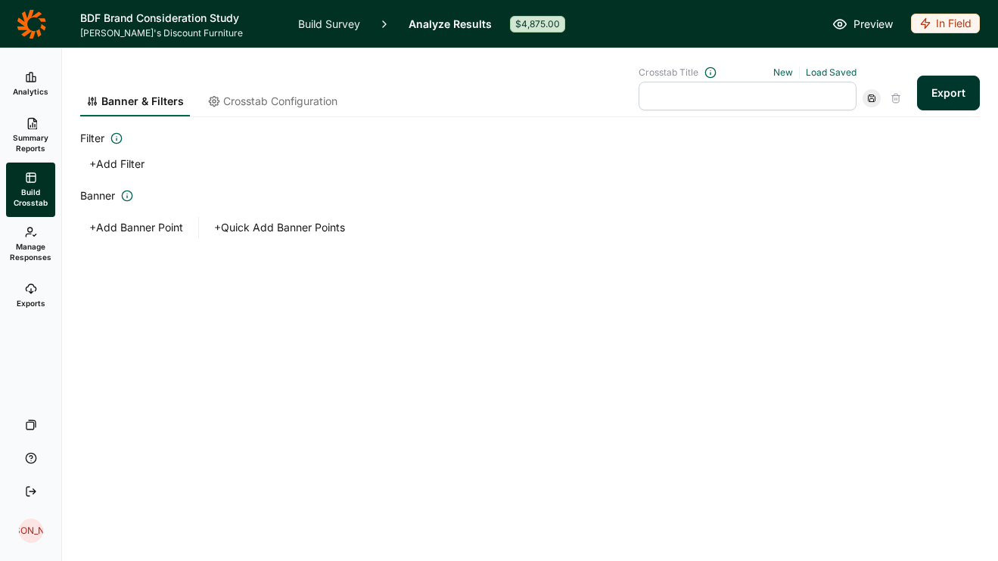
click at [26, 144] on span "Summary Reports" at bounding box center [30, 142] width 37 height 21
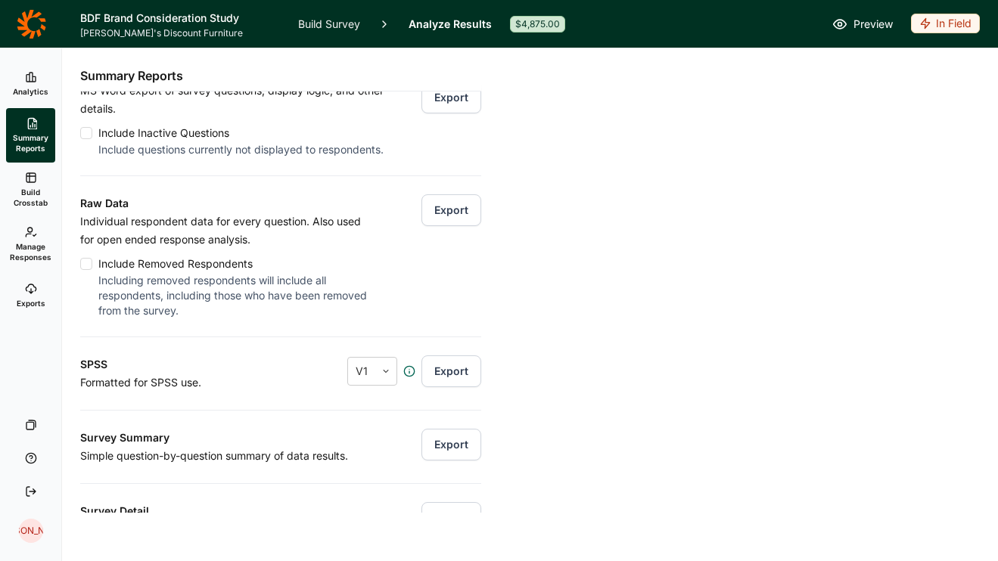
scroll to position [160, 0]
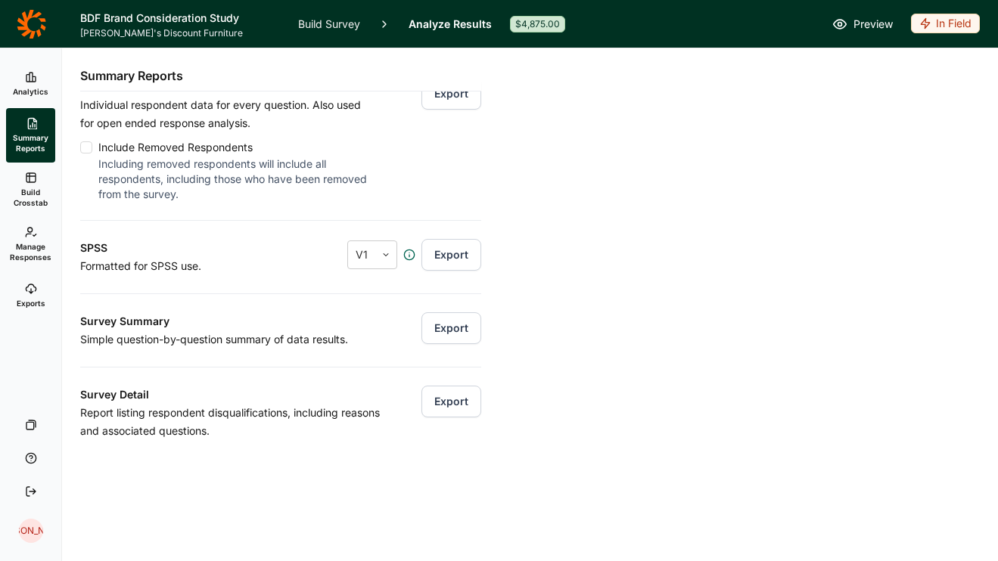
click at [38, 193] on span "Build Crosstab" at bounding box center [30, 197] width 37 height 21
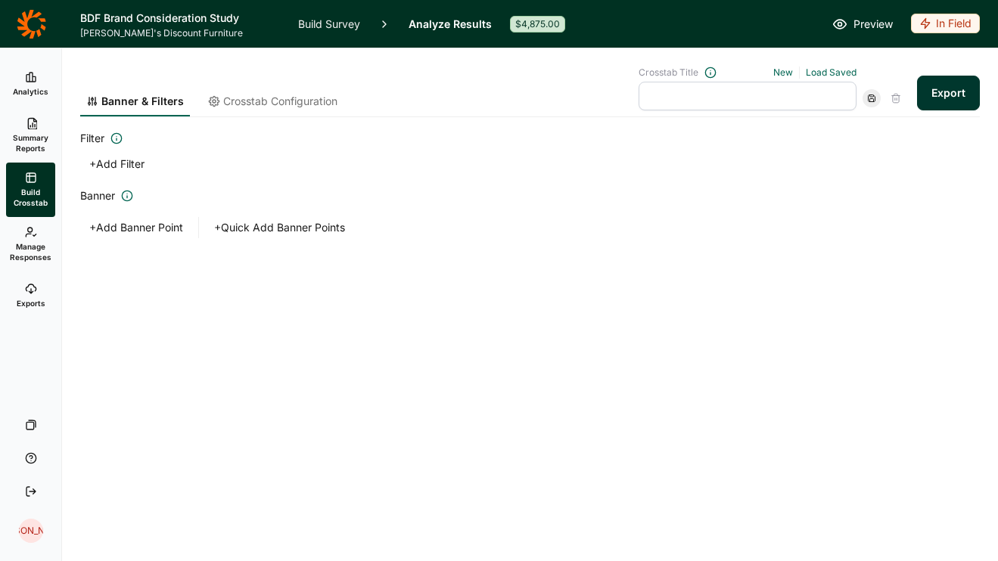
click at [32, 79] on use at bounding box center [30, 77] width 9 height 9
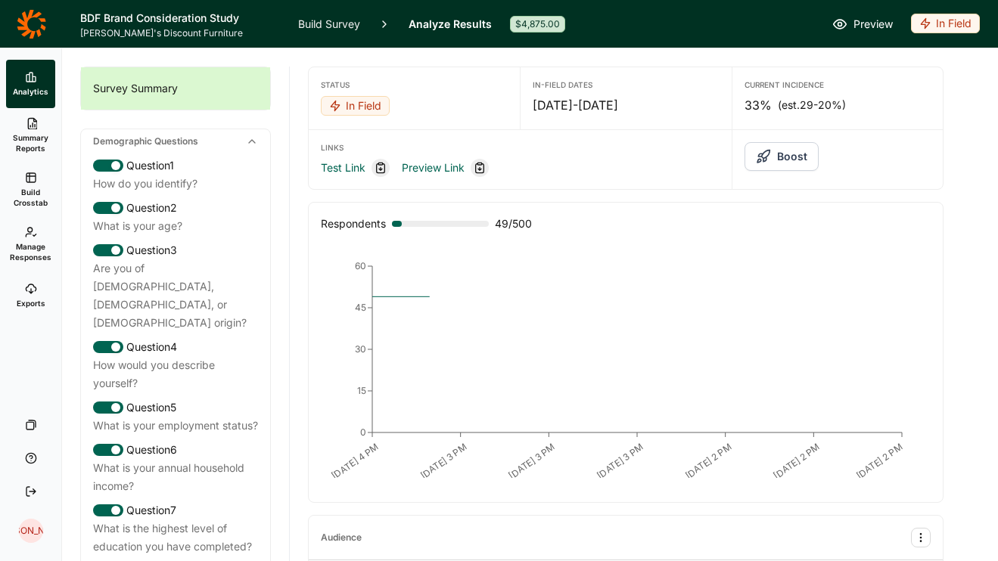
click at [26, 29] on icon at bounding box center [31, 23] width 29 height 29
